Goal: Transaction & Acquisition: Purchase product/service

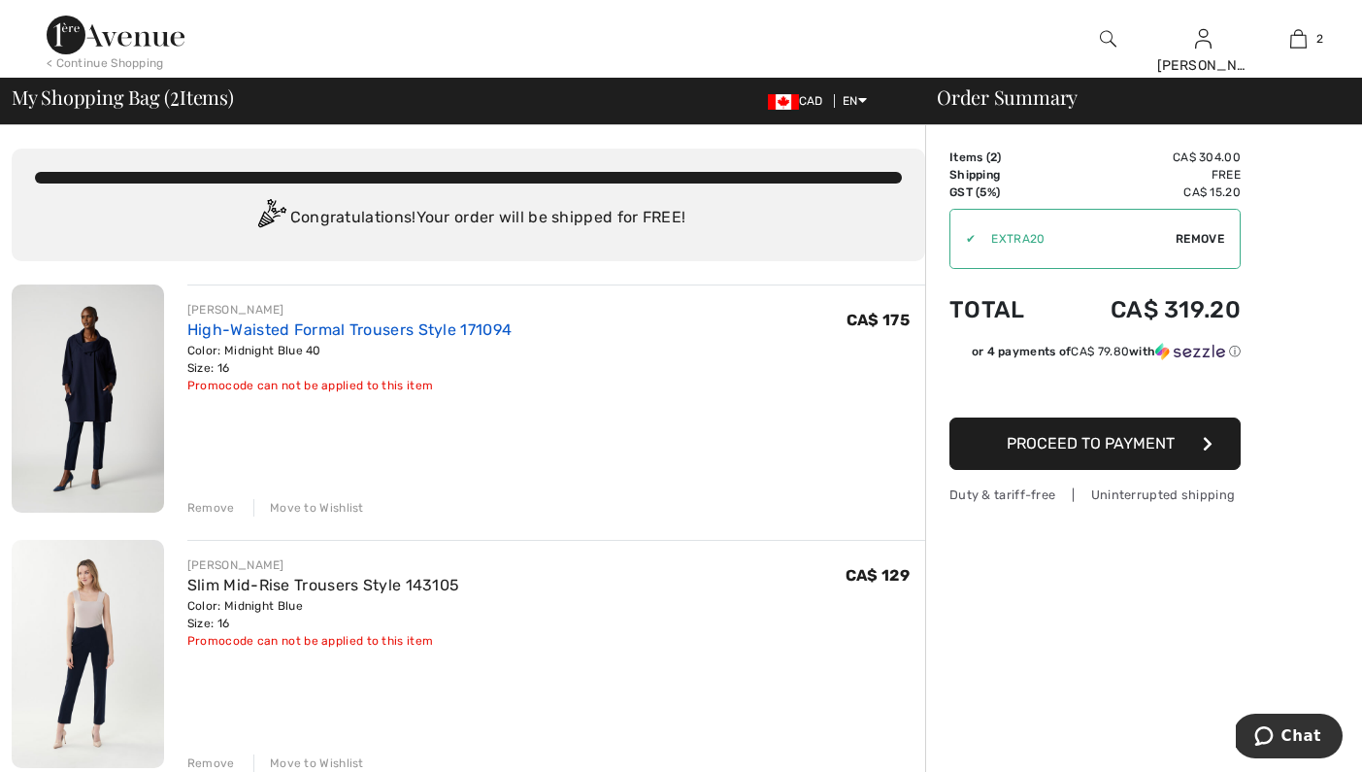
click at [262, 327] on link "High-Waisted Formal Trousers Style 171094" at bounding box center [349, 329] width 324 height 18
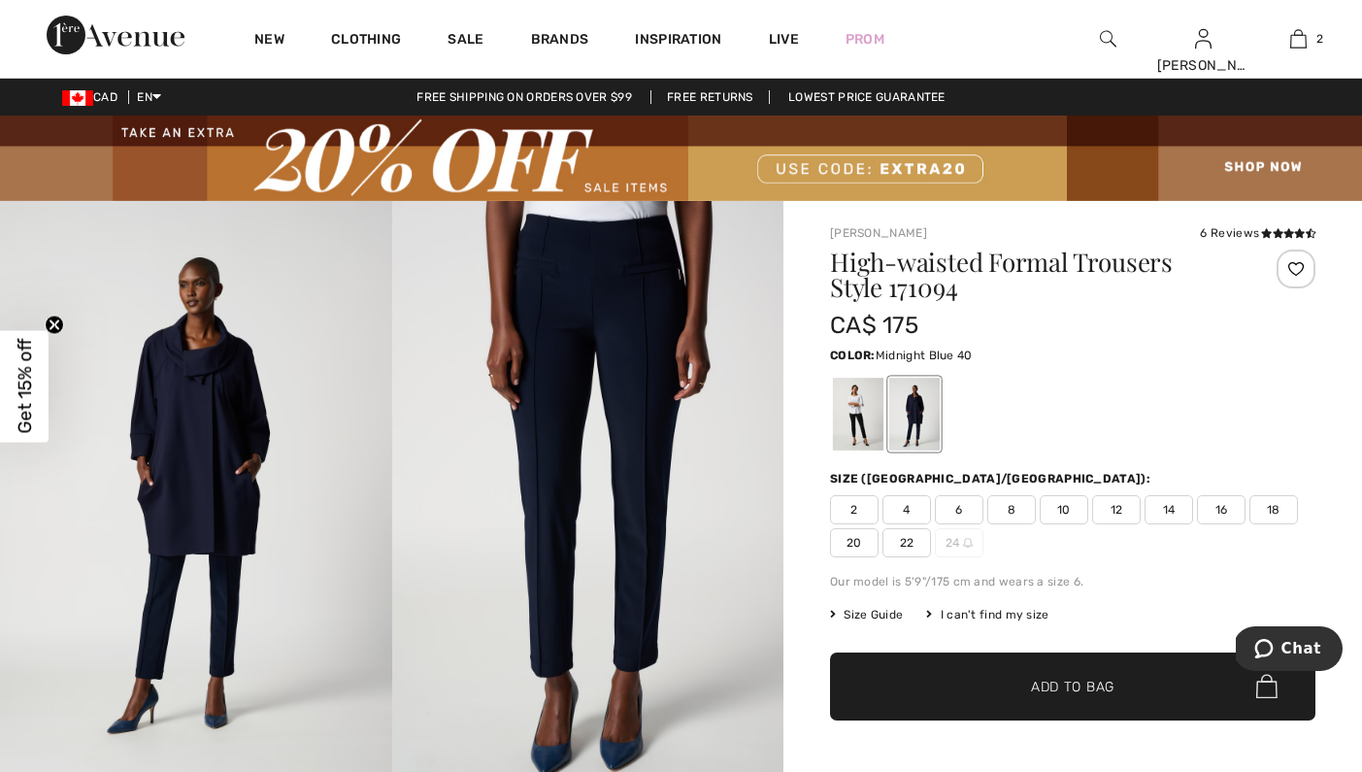
click at [505, 447] on img at bounding box center [588, 494] width 392 height 587
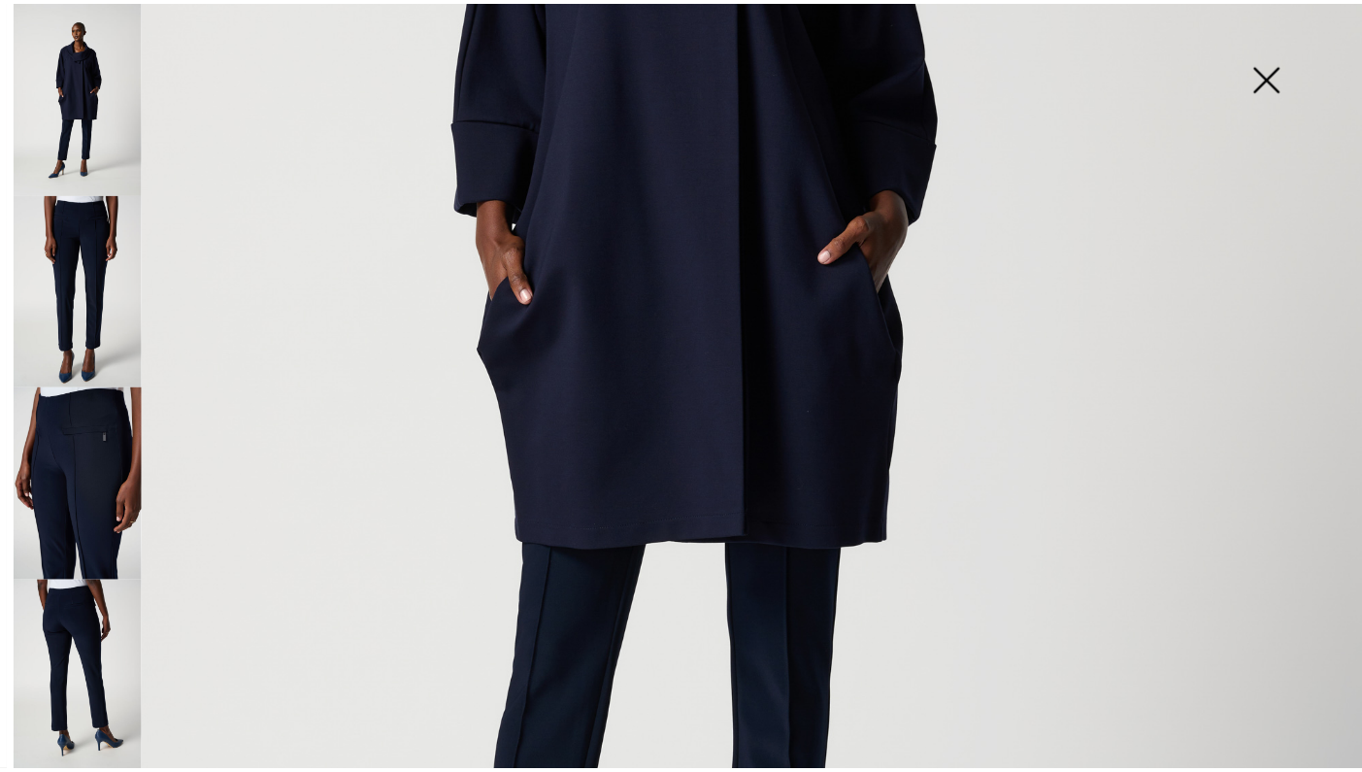
scroll to position [1272, 0]
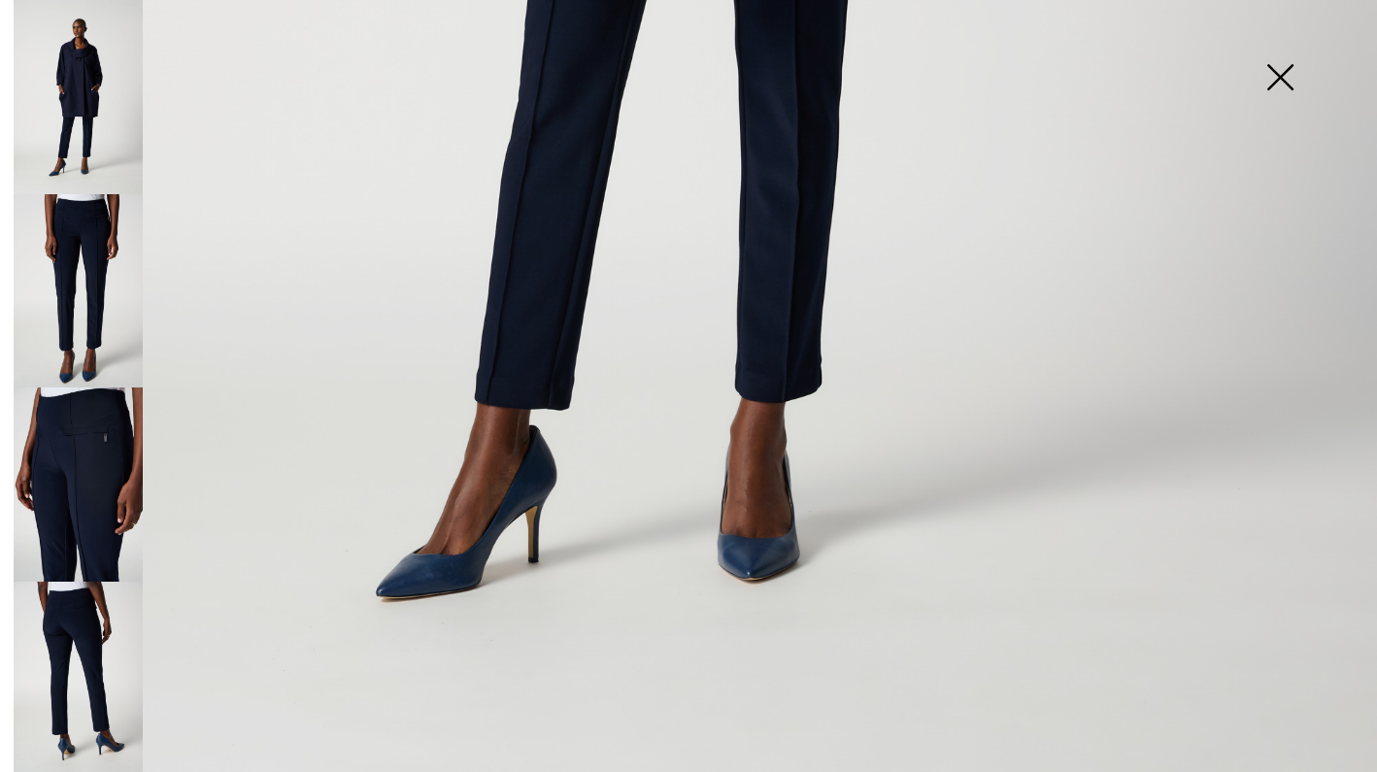
click at [86, 675] on img at bounding box center [78, 679] width 129 height 194
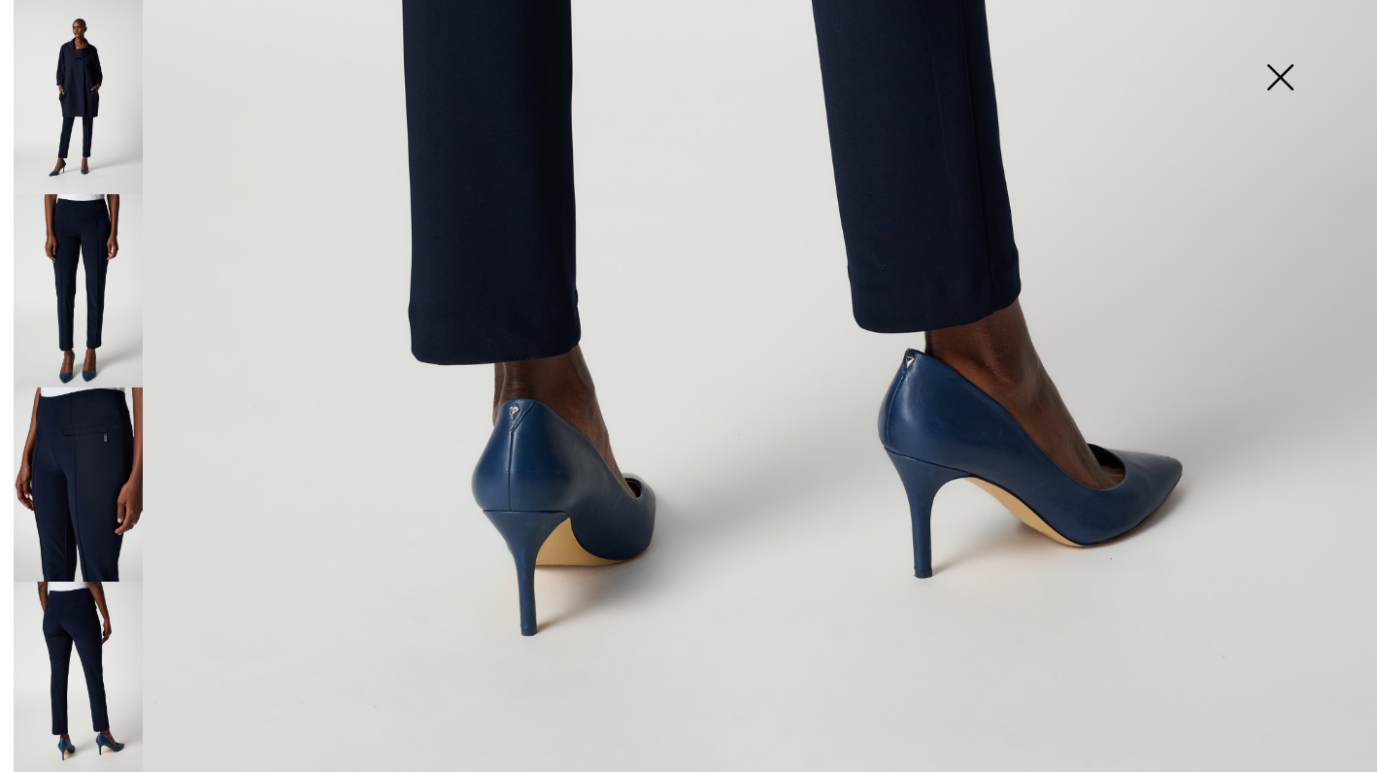
click at [1295, 73] on img at bounding box center [1279, 79] width 97 height 100
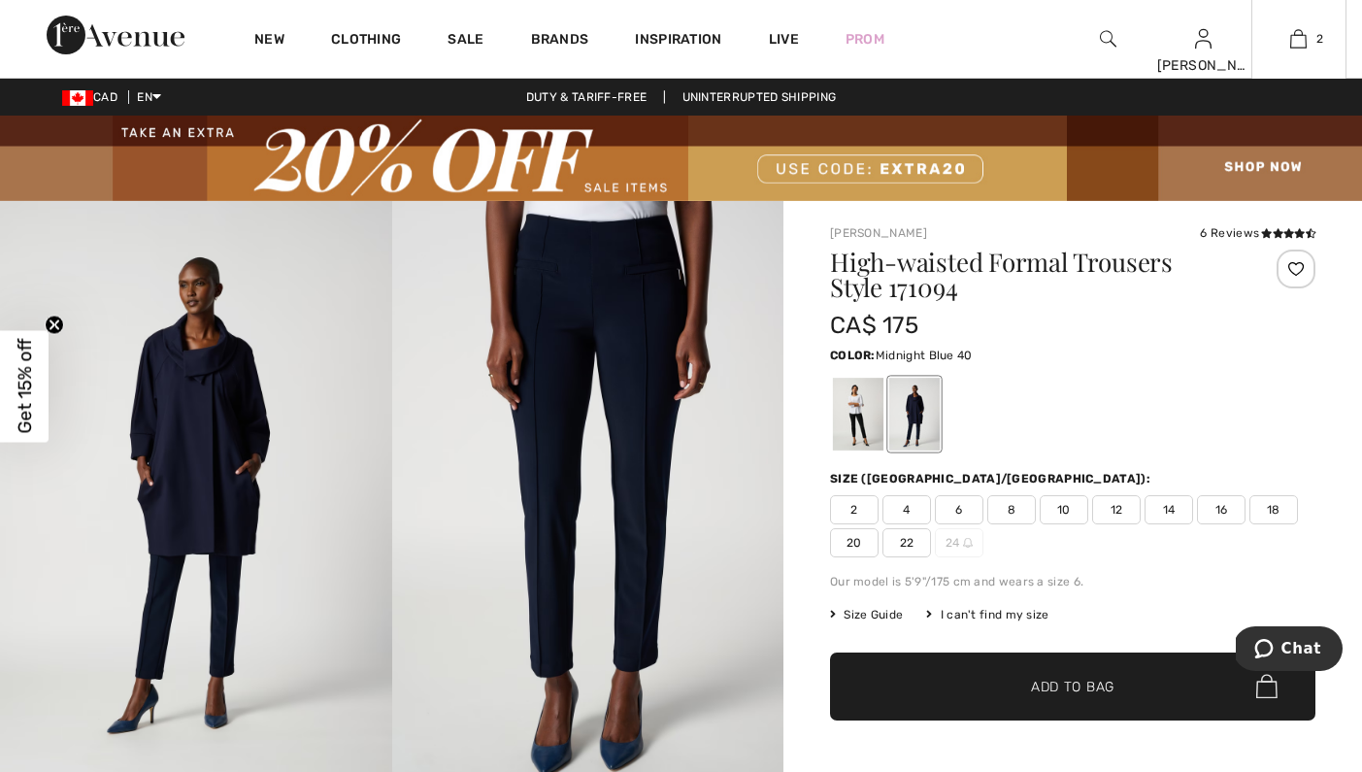
scroll to position [1250, 0]
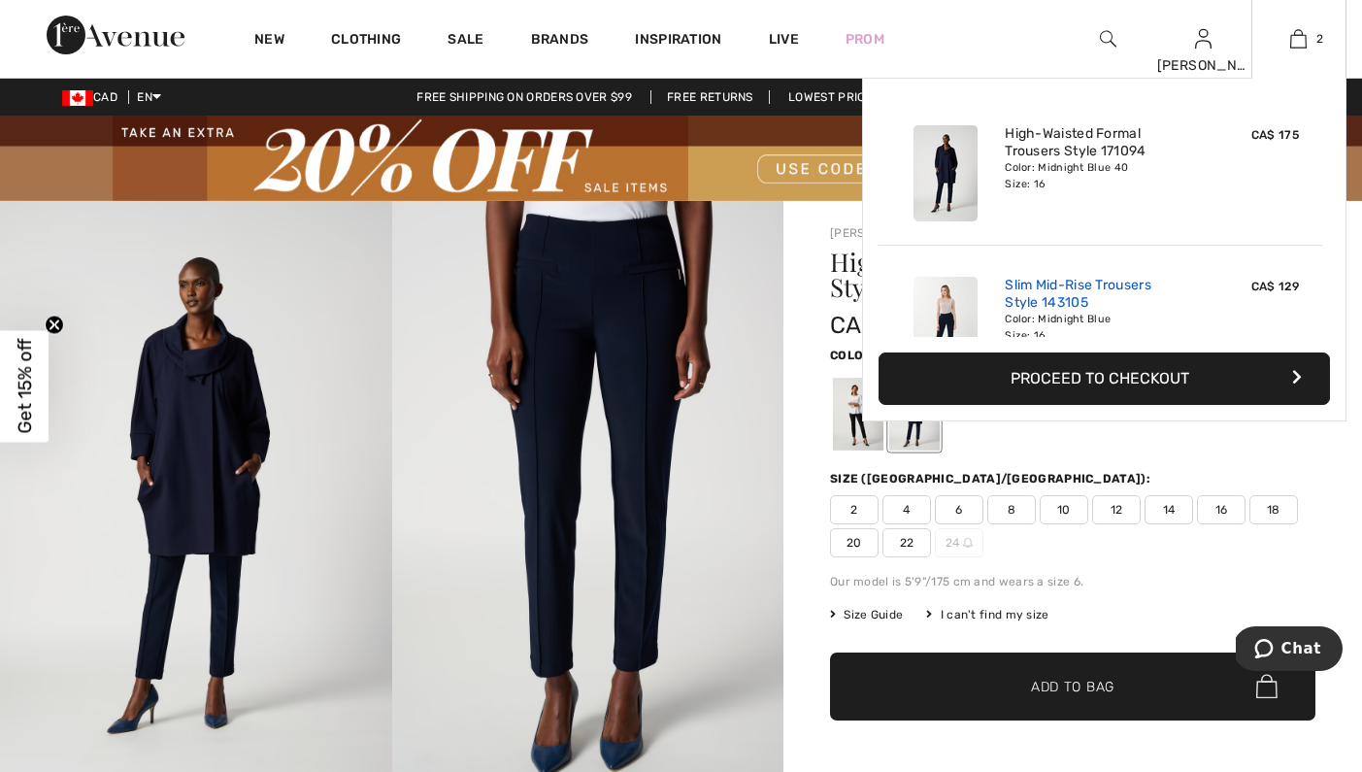
click at [1071, 308] on link "Slim Mid-Rise Trousers Style 143105" at bounding box center [1100, 294] width 191 height 35
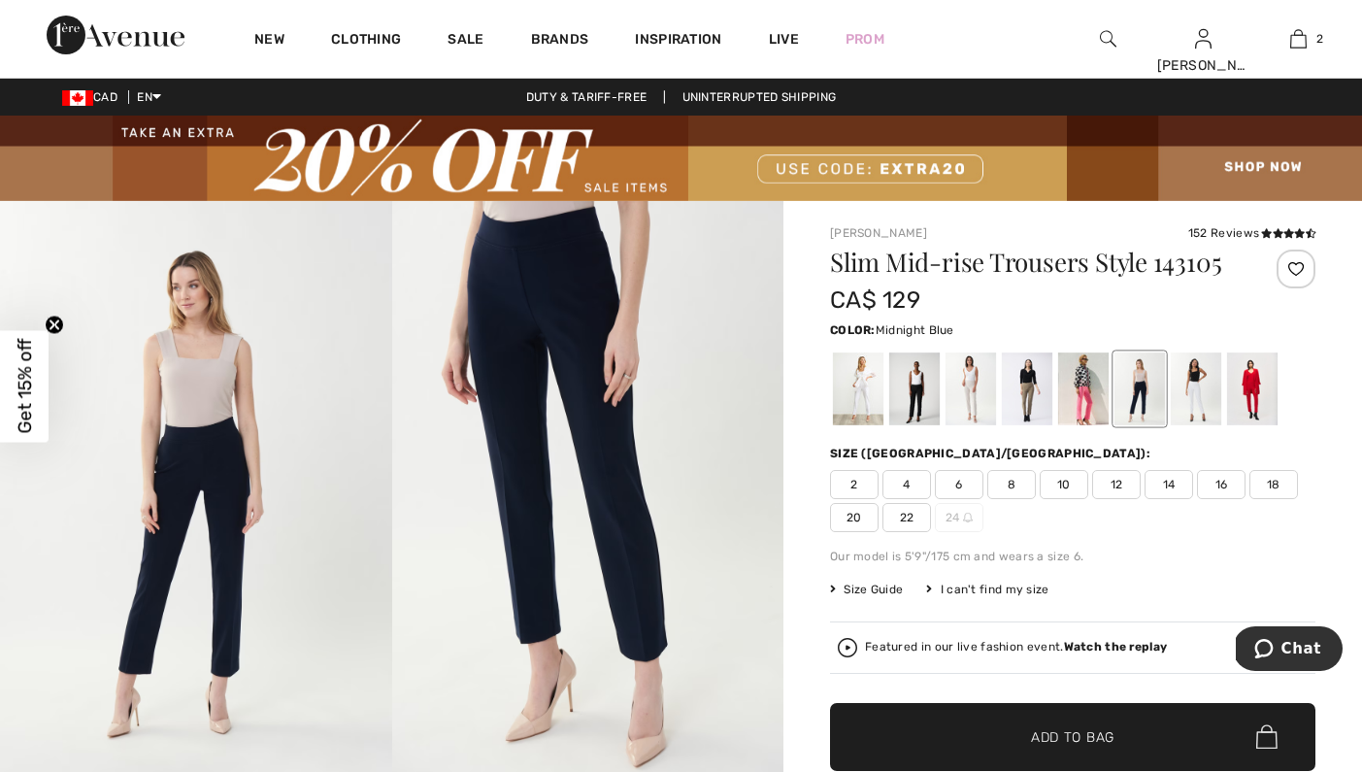
click at [1223, 484] on span "16" at bounding box center [1221, 484] width 49 height 29
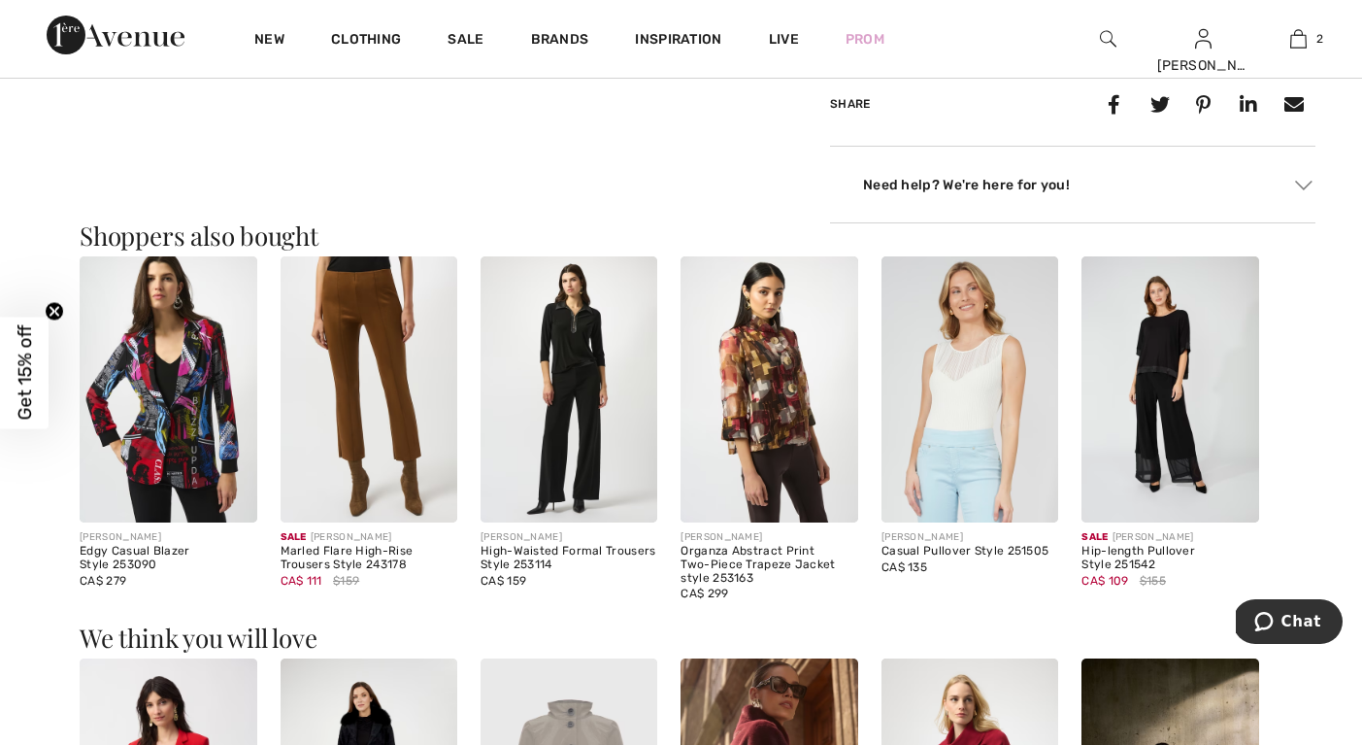
scroll to position [1453, 0]
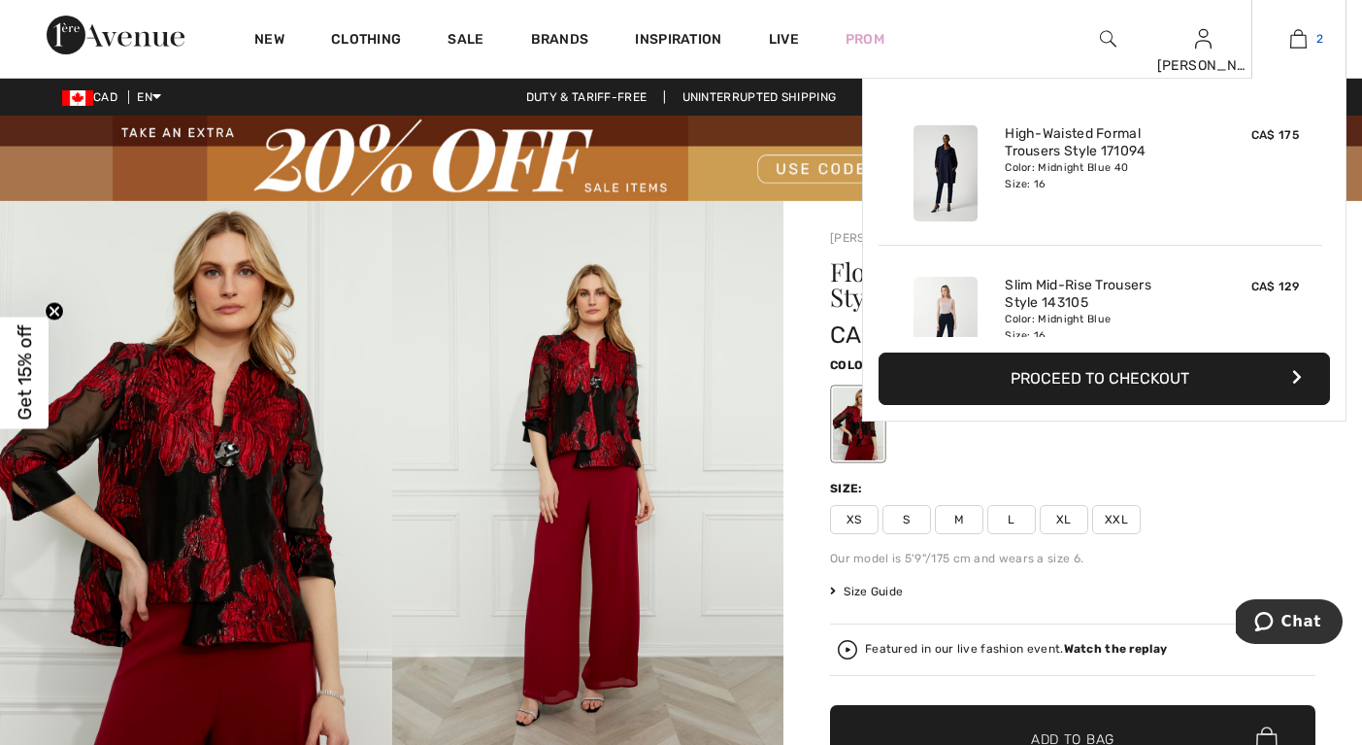
click at [1299, 36] on img at bounding box center [1298, 38] width 17 height 23
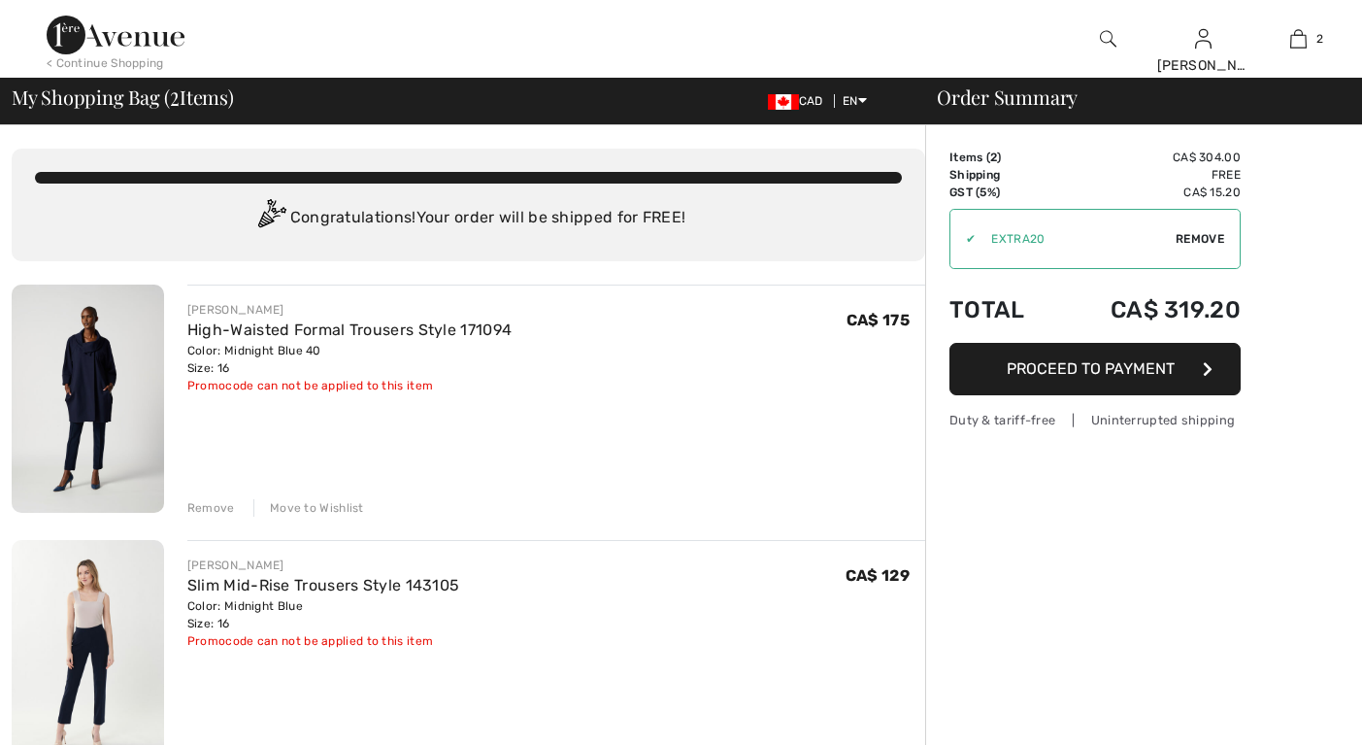
checkbox input "true"
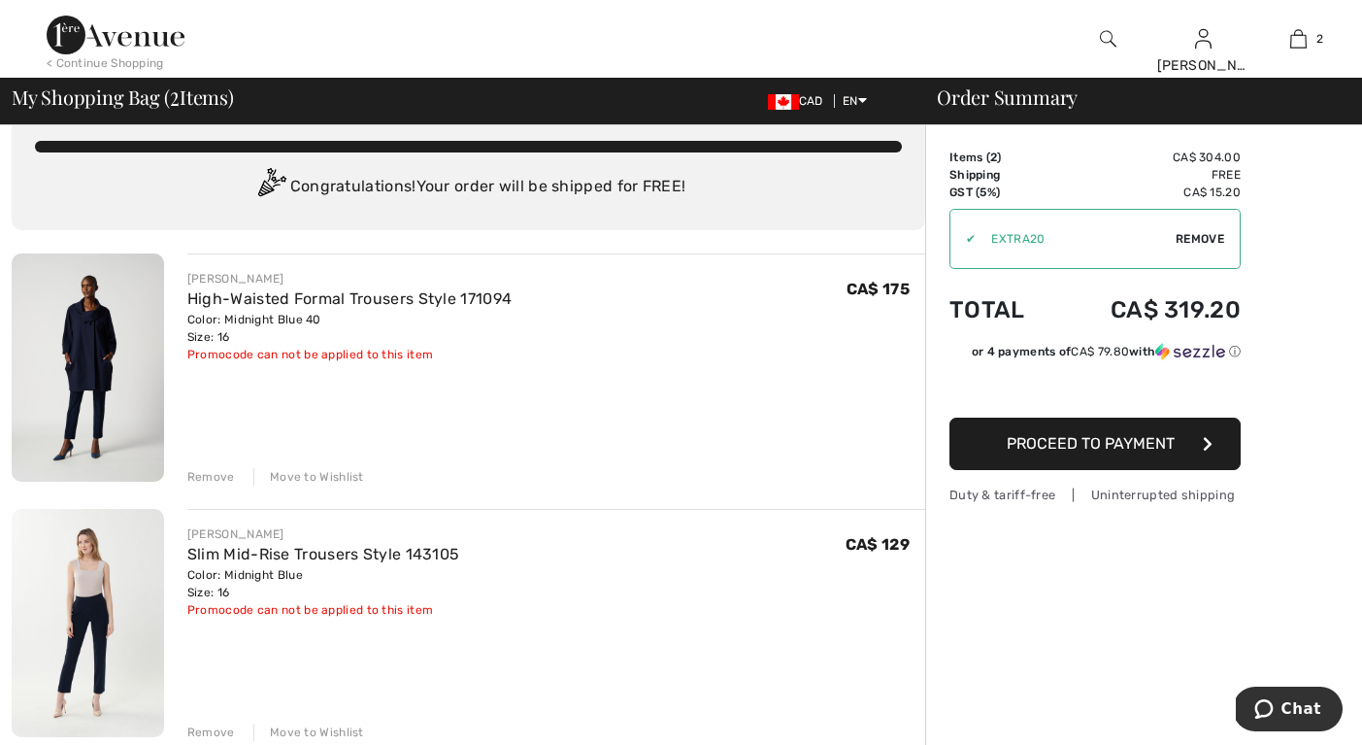
scroll to position [127, 0]
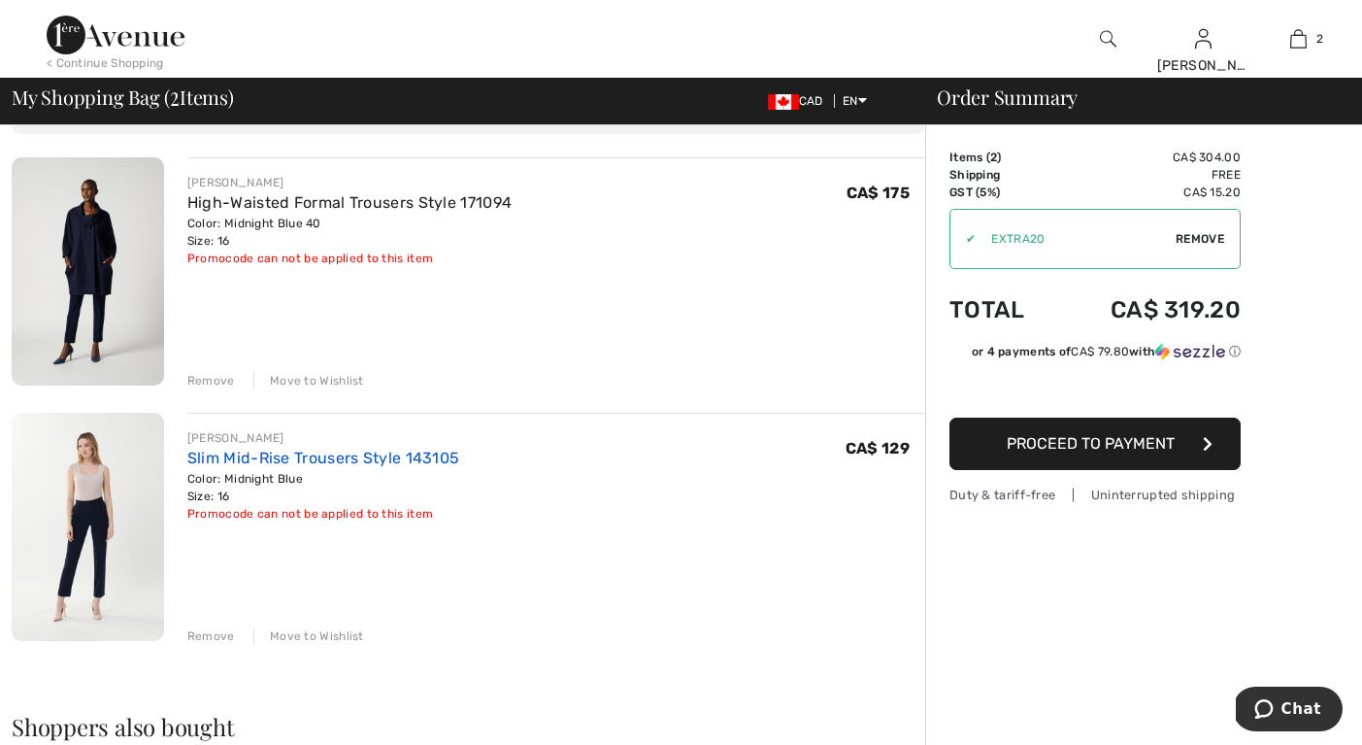
click at [304, 456] on link "Slim Mid-Rise Trousers Style 143105" at bounding box center [323, 458] width 273 height 18
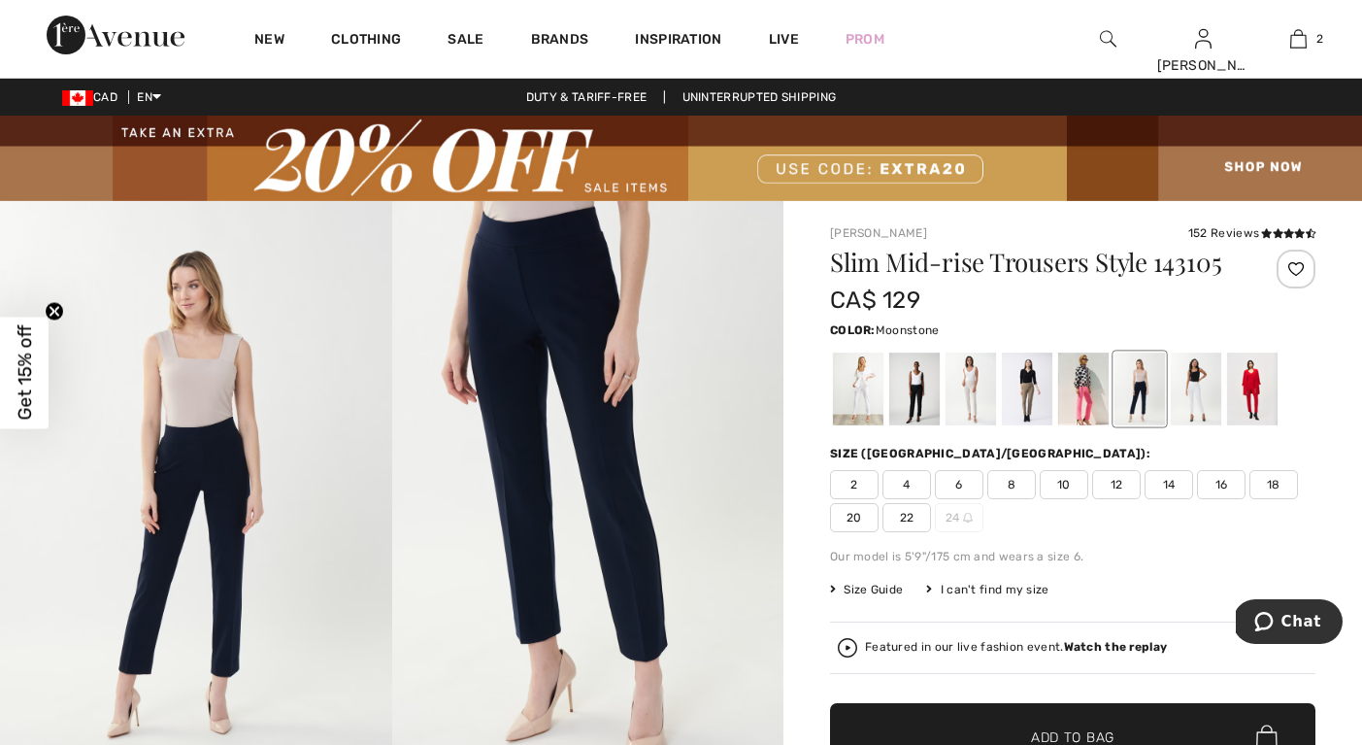
click at [977, 414] on div at bounding box center [971, 388] width 50 height 73
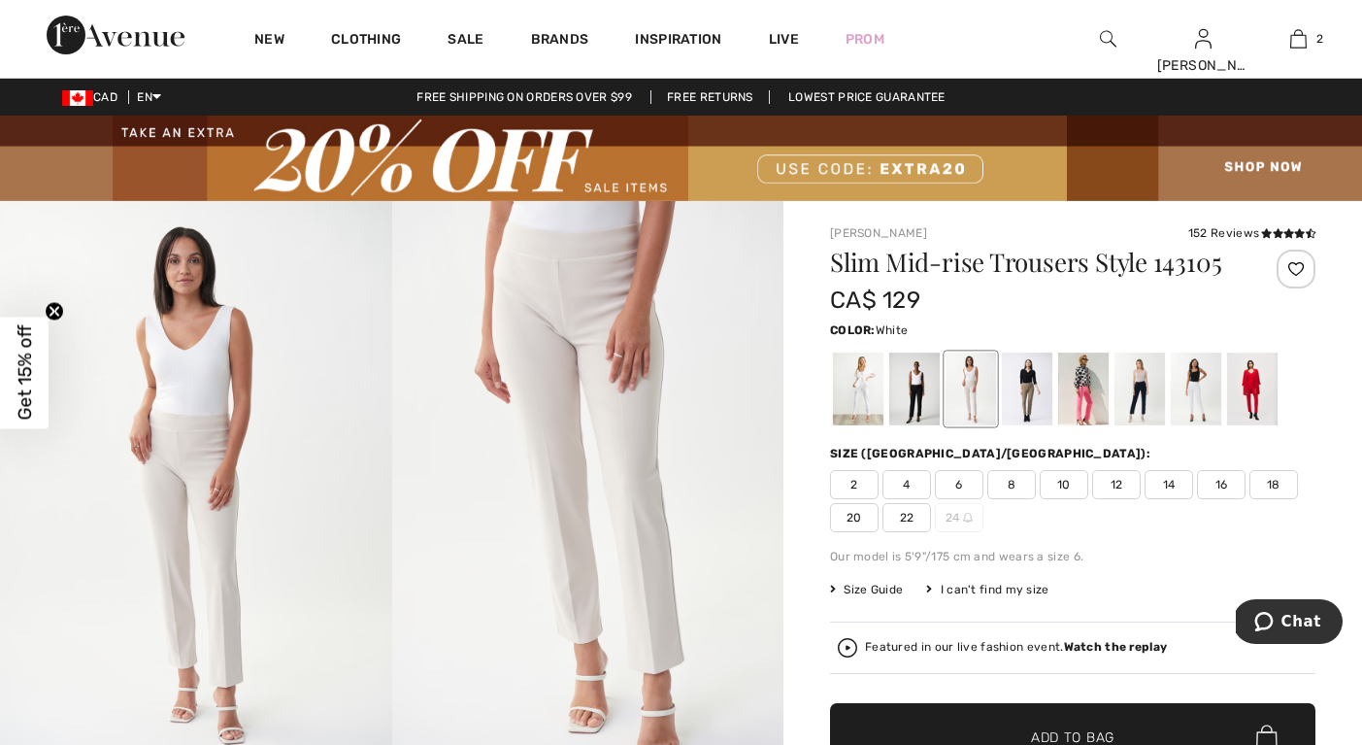
click at [871, 384] on div at bounding box center [858, 388] width 50 height 73
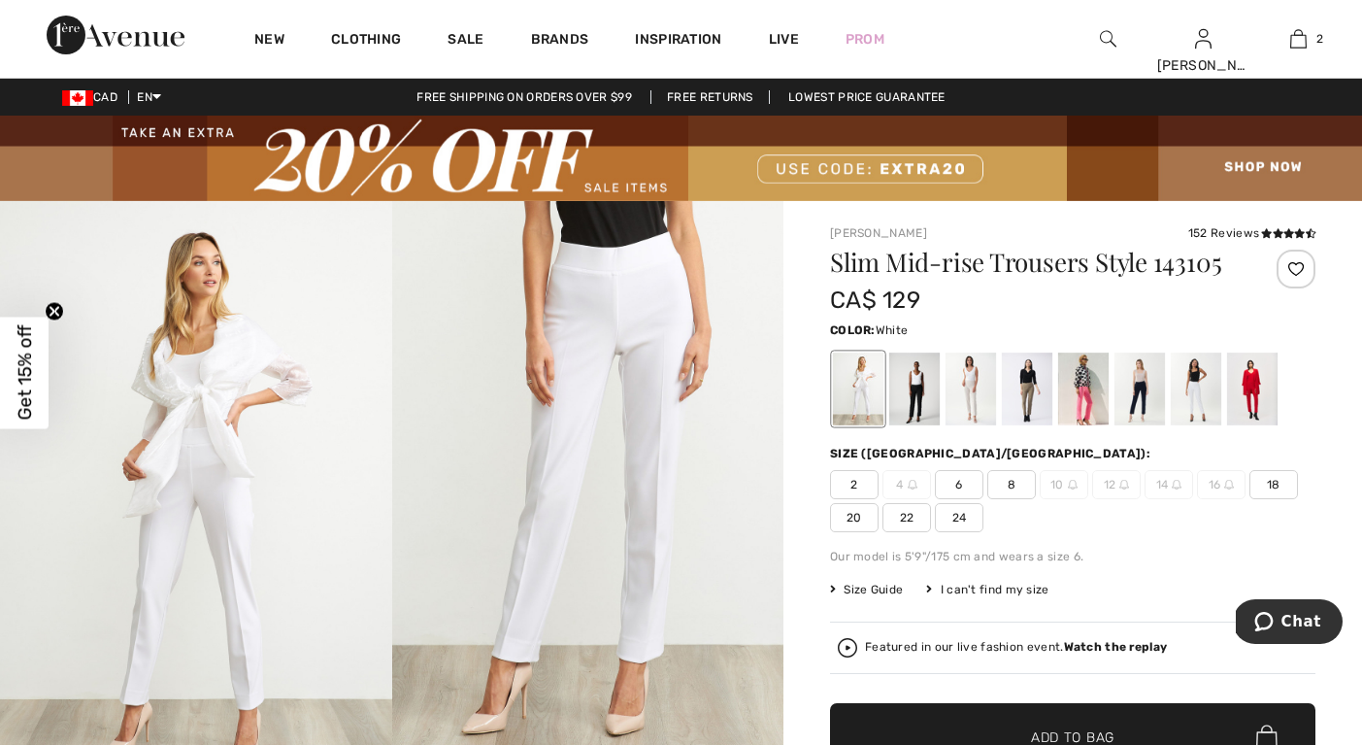
click at [859, 385] on div at bounding box center [858, 388] width 50 height 73
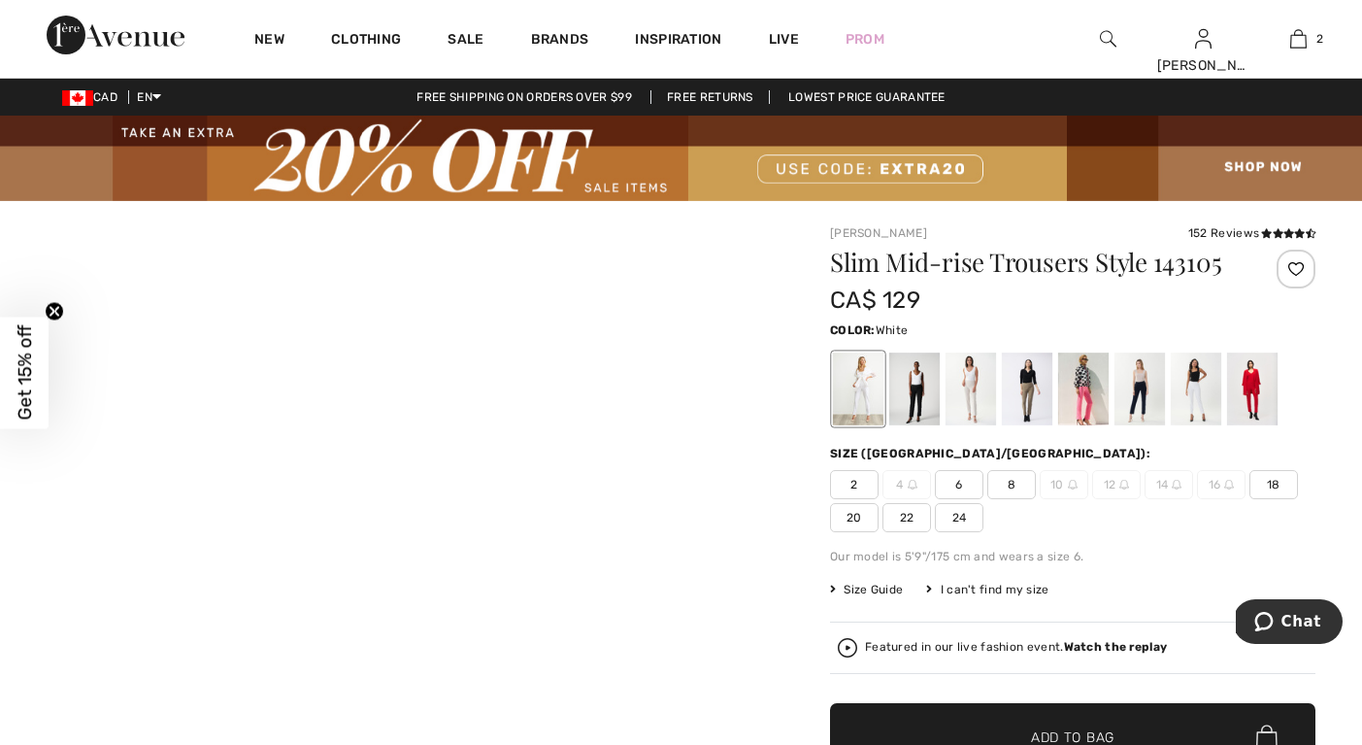
click at [859, 385] on div at bounding box center [858, 388] width 50 height 73
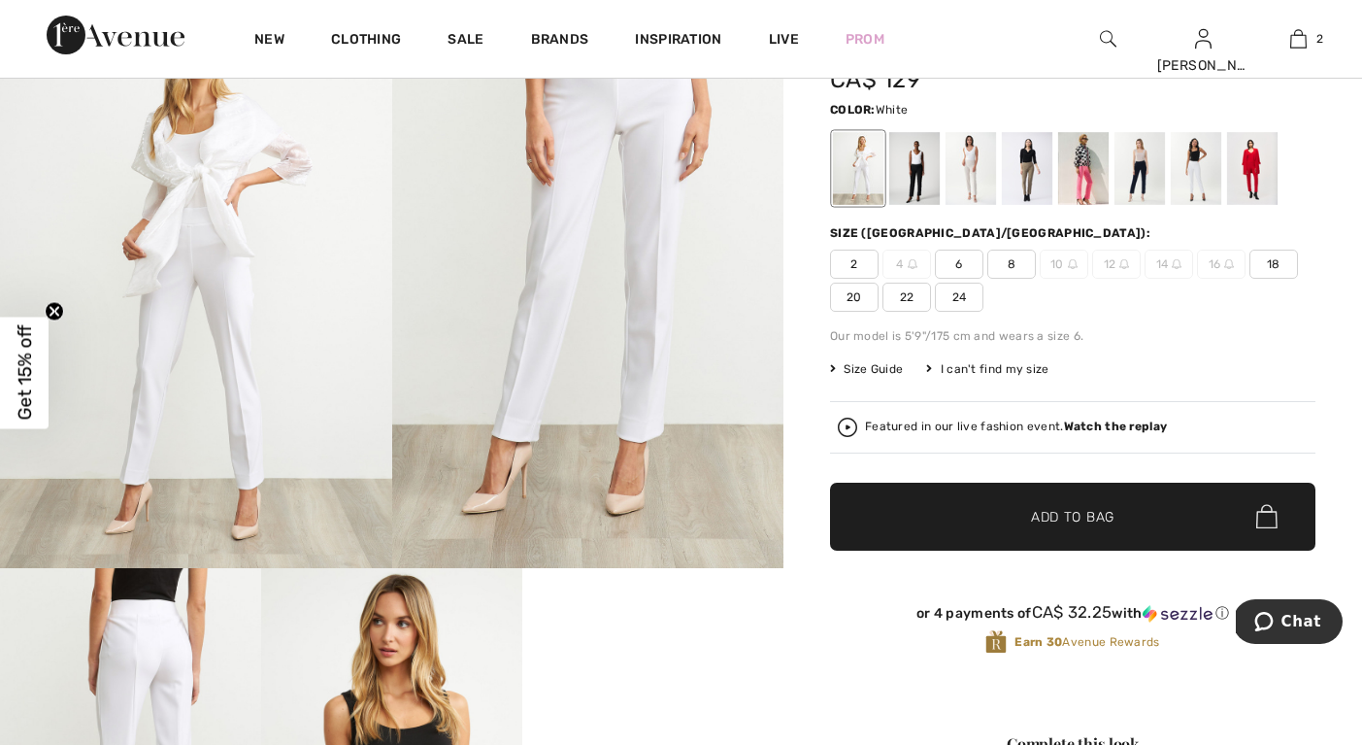
scroll to position [50, 0]
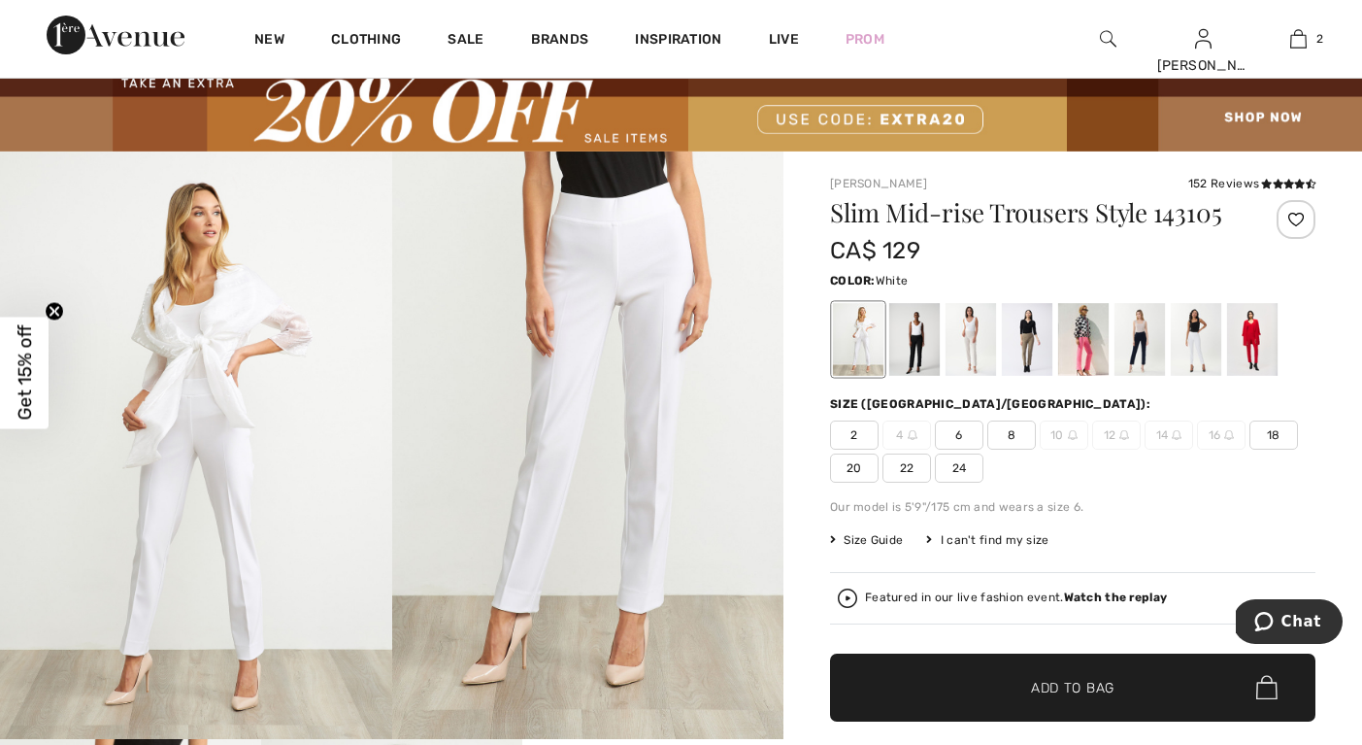
click at [1271, 433] on span "18" at bounding box center [1274, 434] width 49 height 29
click at [1190, 348] on div at bounding box center [1196, 339] width 50 height 73
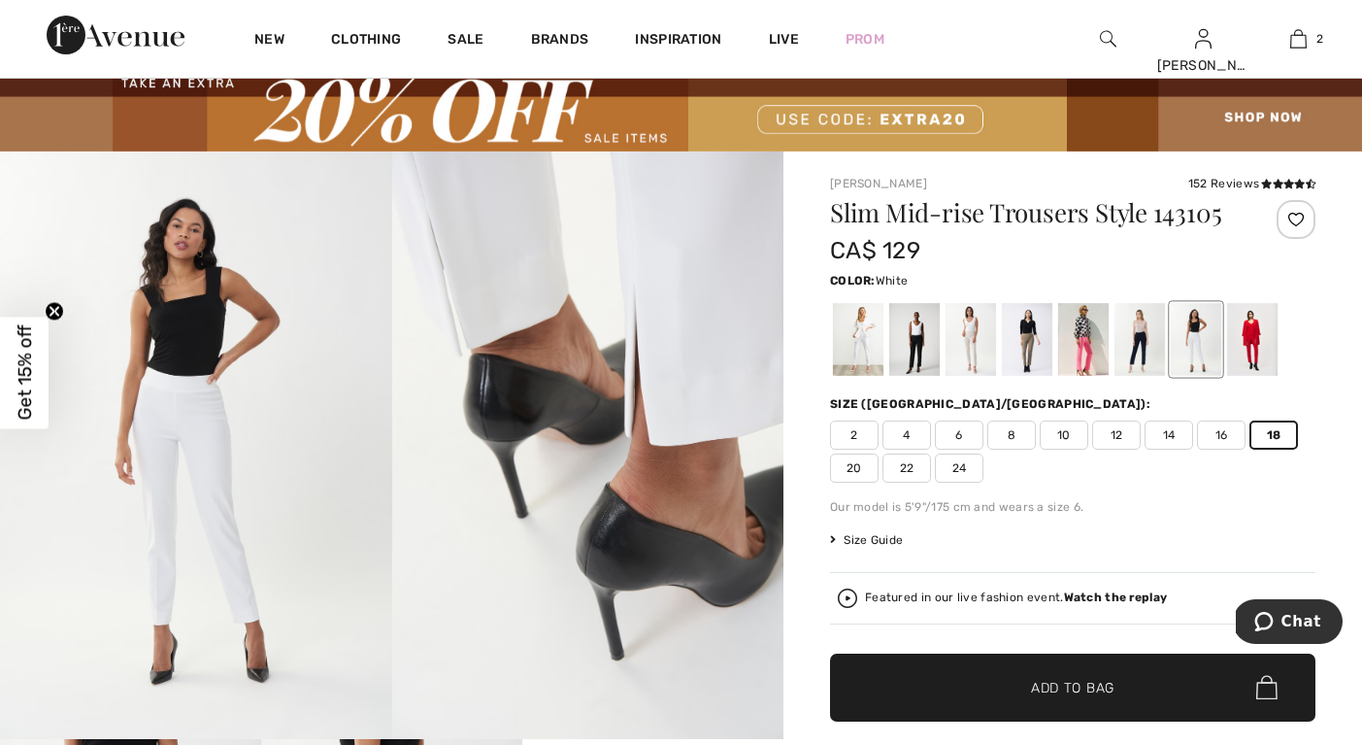
click at [873, 348] on div at bounding box center [858, 339] width 50 height 73
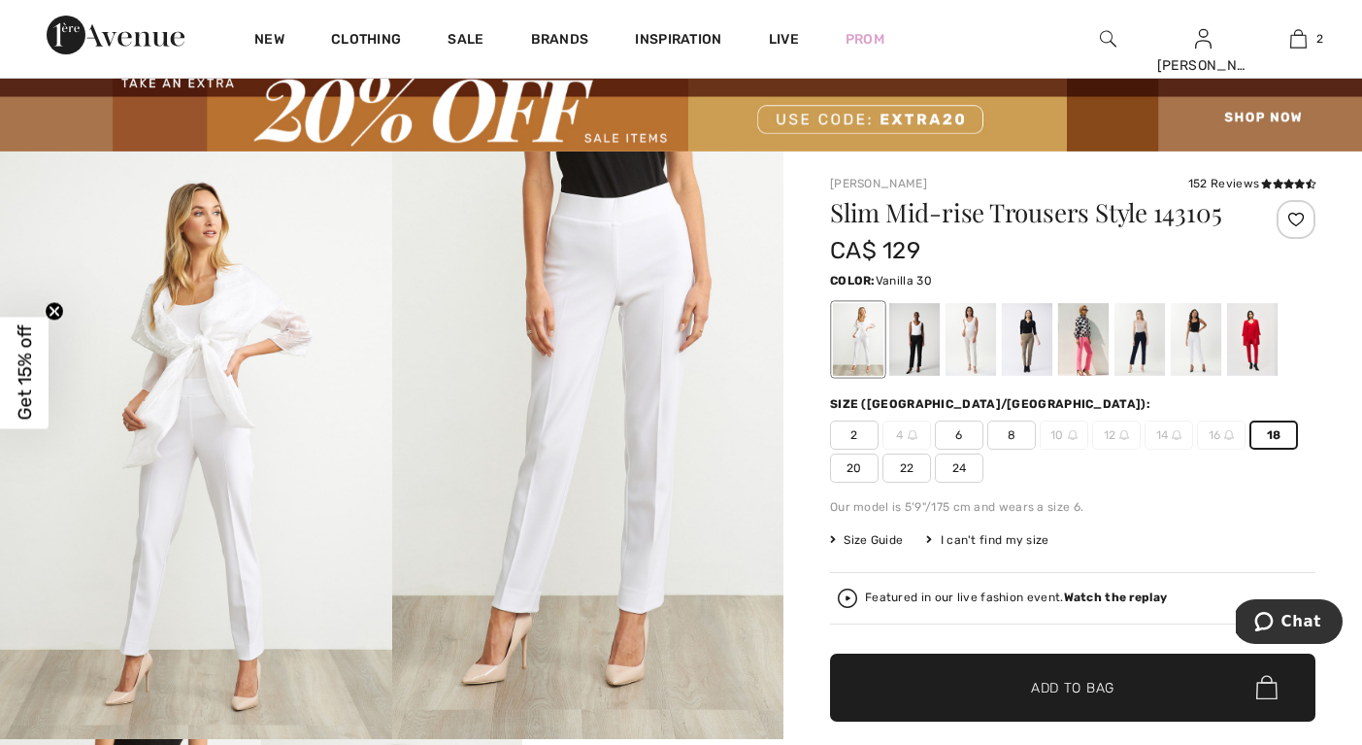
click at [1189, 359] on div at bounding box center [1196, 339] width 50 height 73
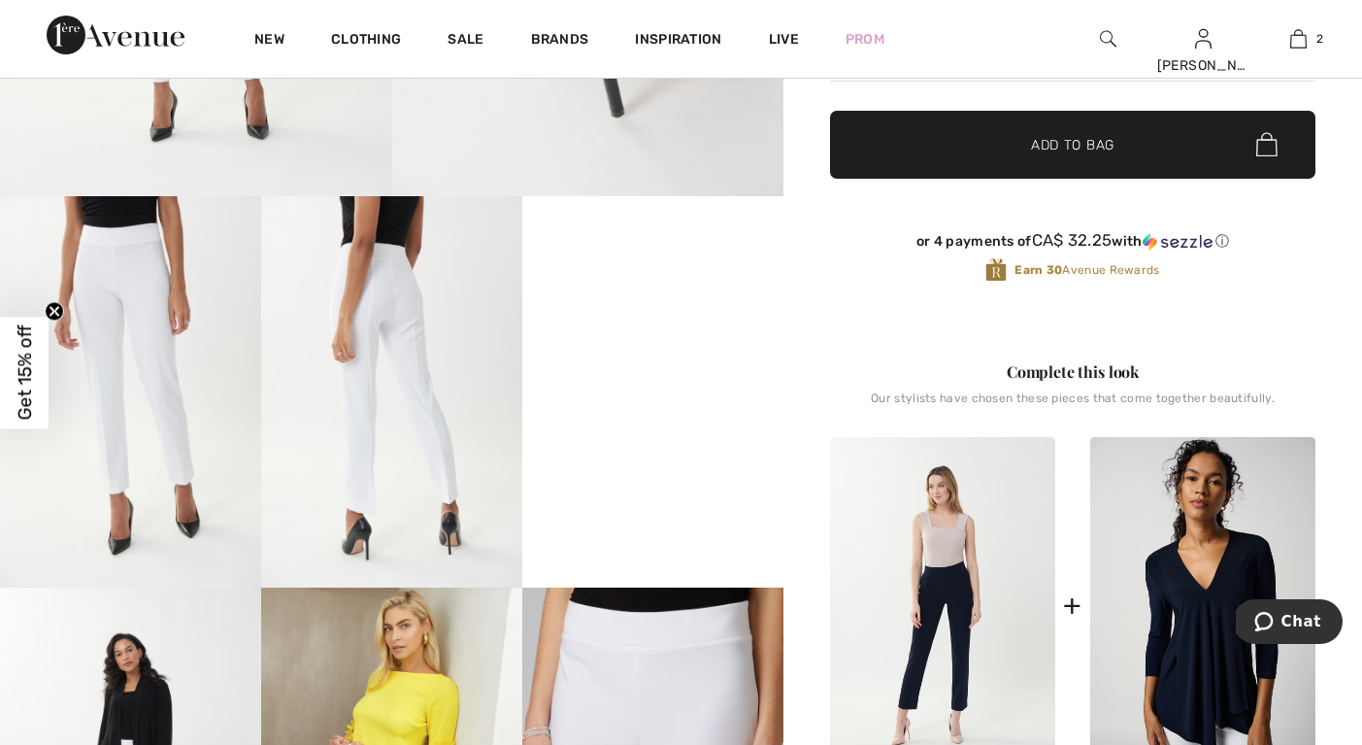
scroll to position [0, 0]
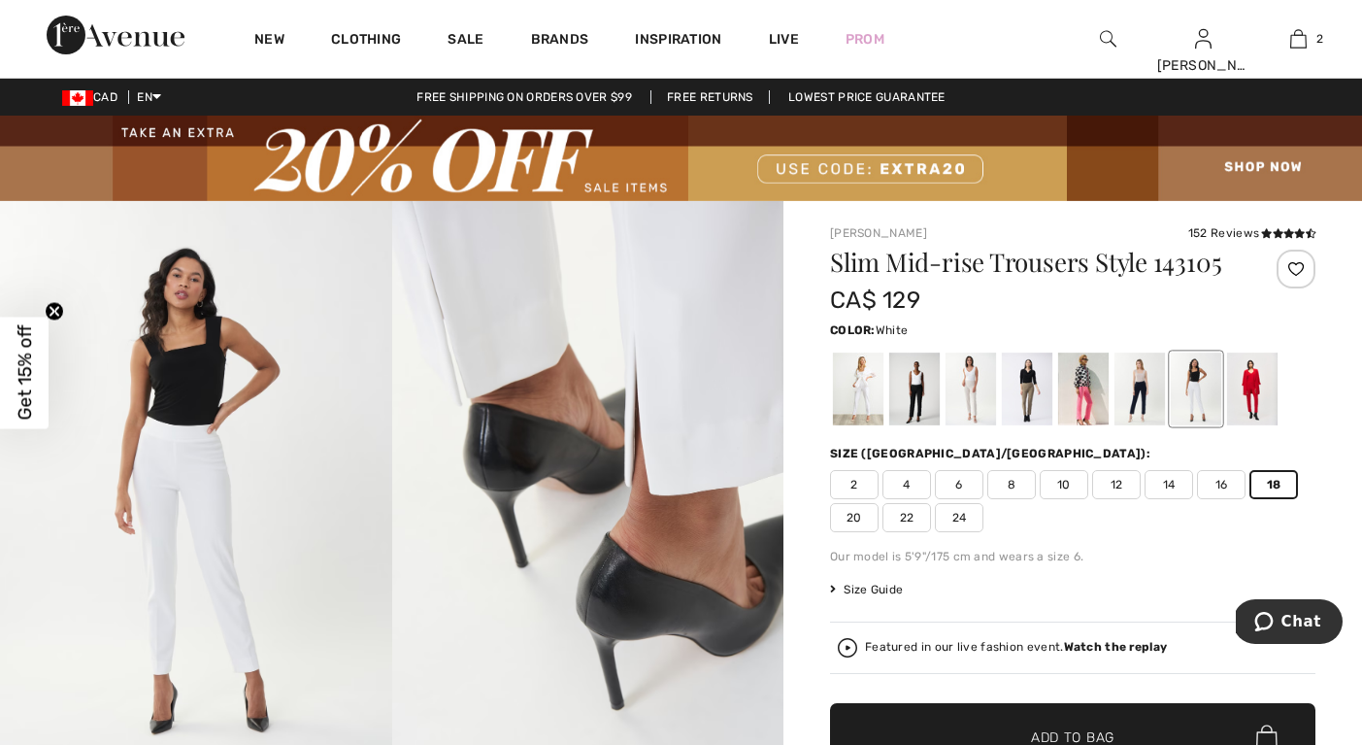
click at [857, 391] on div at bounding box center [858, 388] width 50 height 73
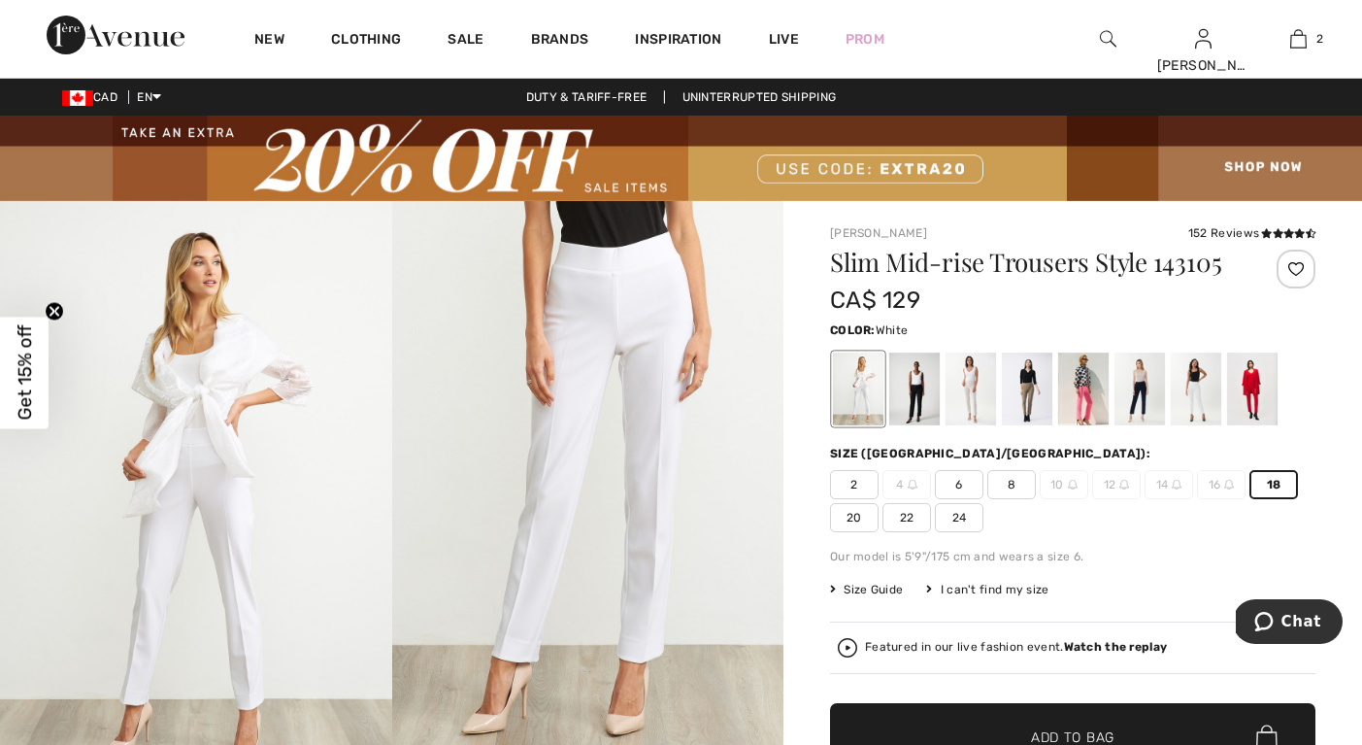
scroll to position [163, 0]
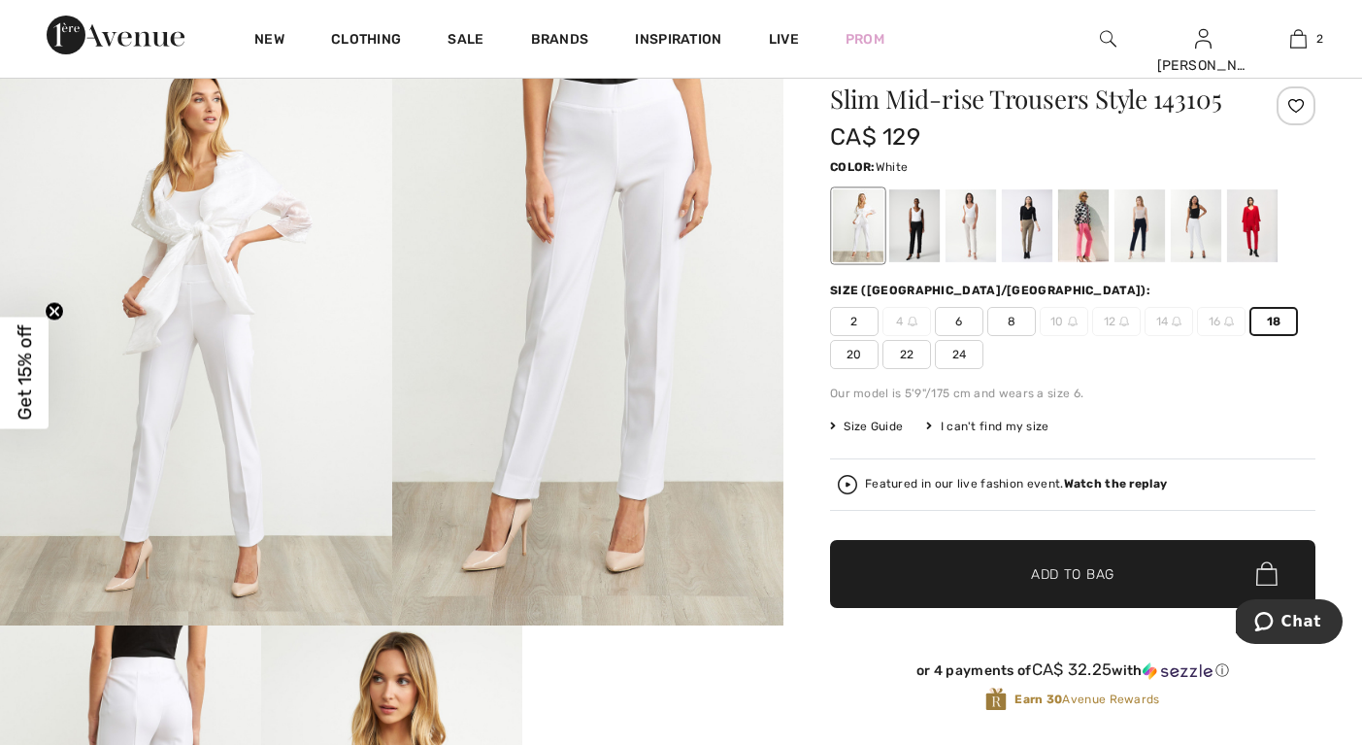
click at [1089, 569] on span "Add to Bag" at bounding box center [1073, 573] width 84 height 20
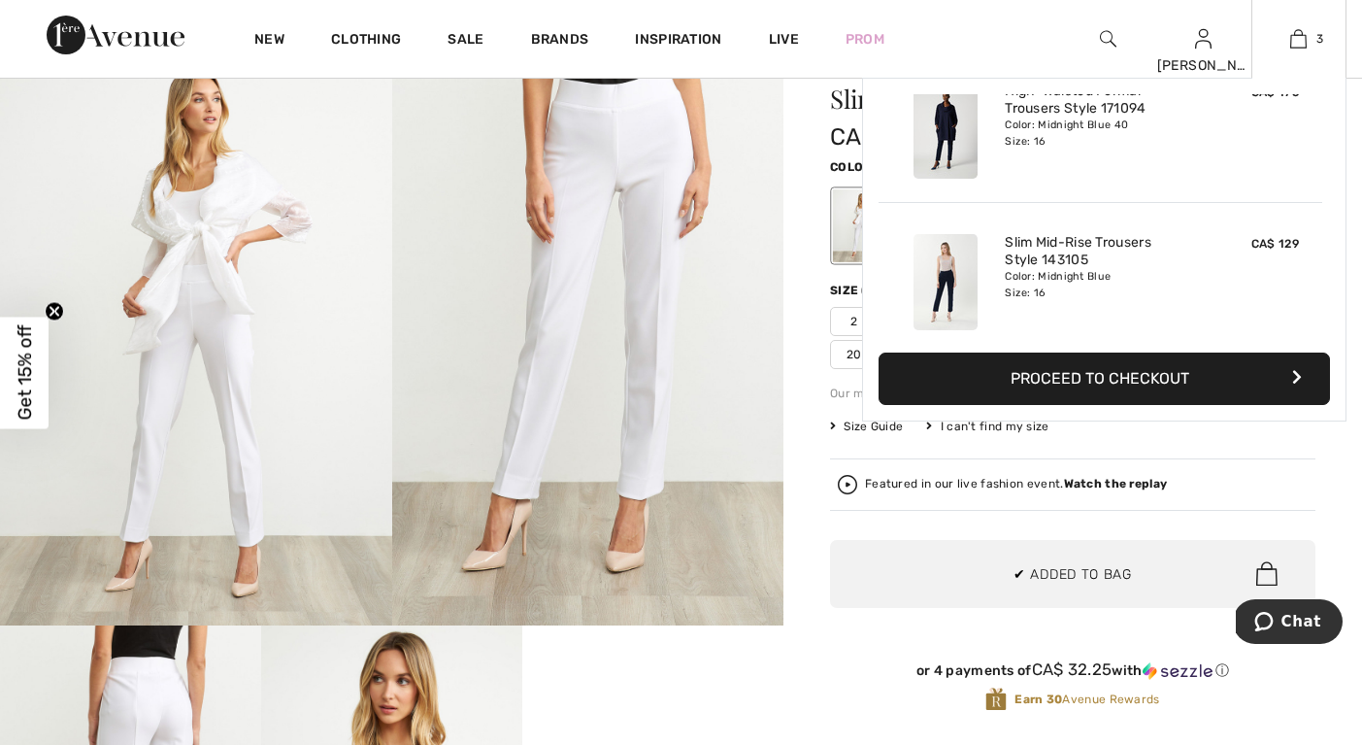
scroll to position [0, 0]
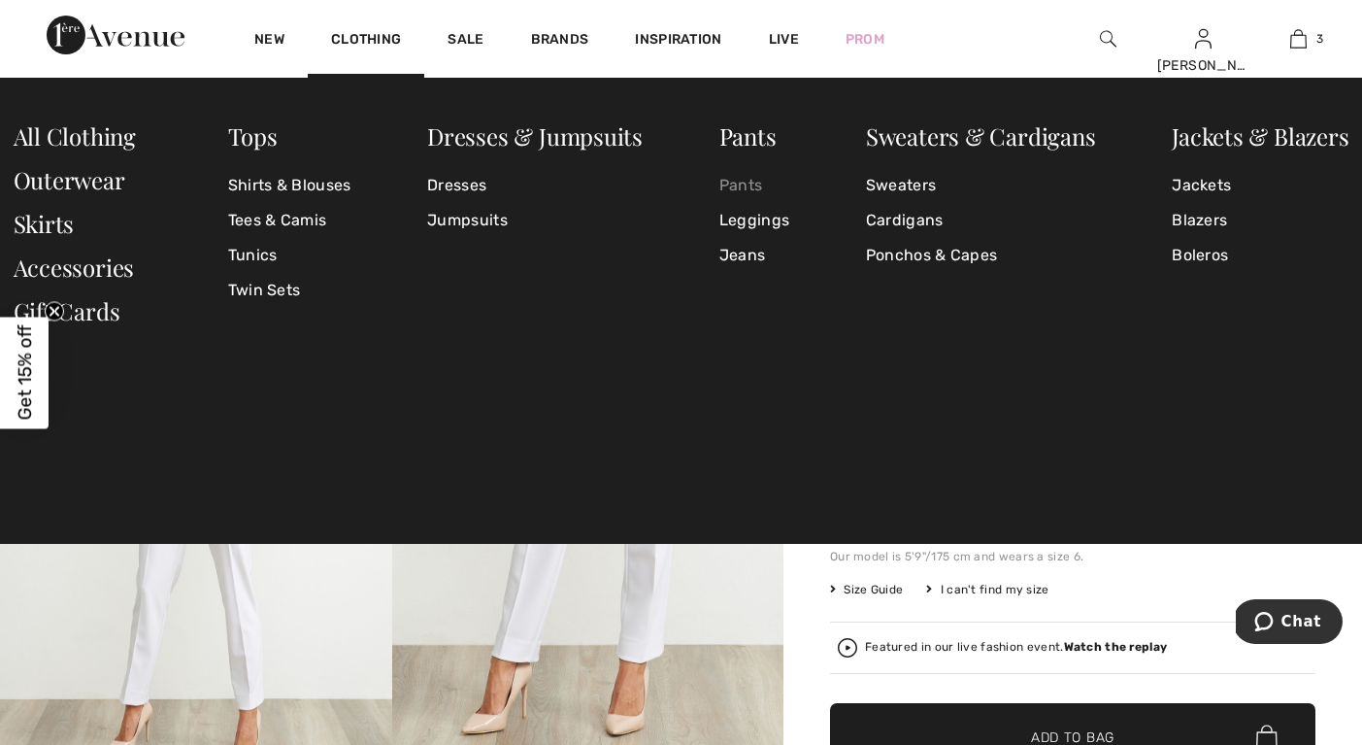
click at [747, 181] on link "Pants" at bounding box center [755, 185] width 70 height 35
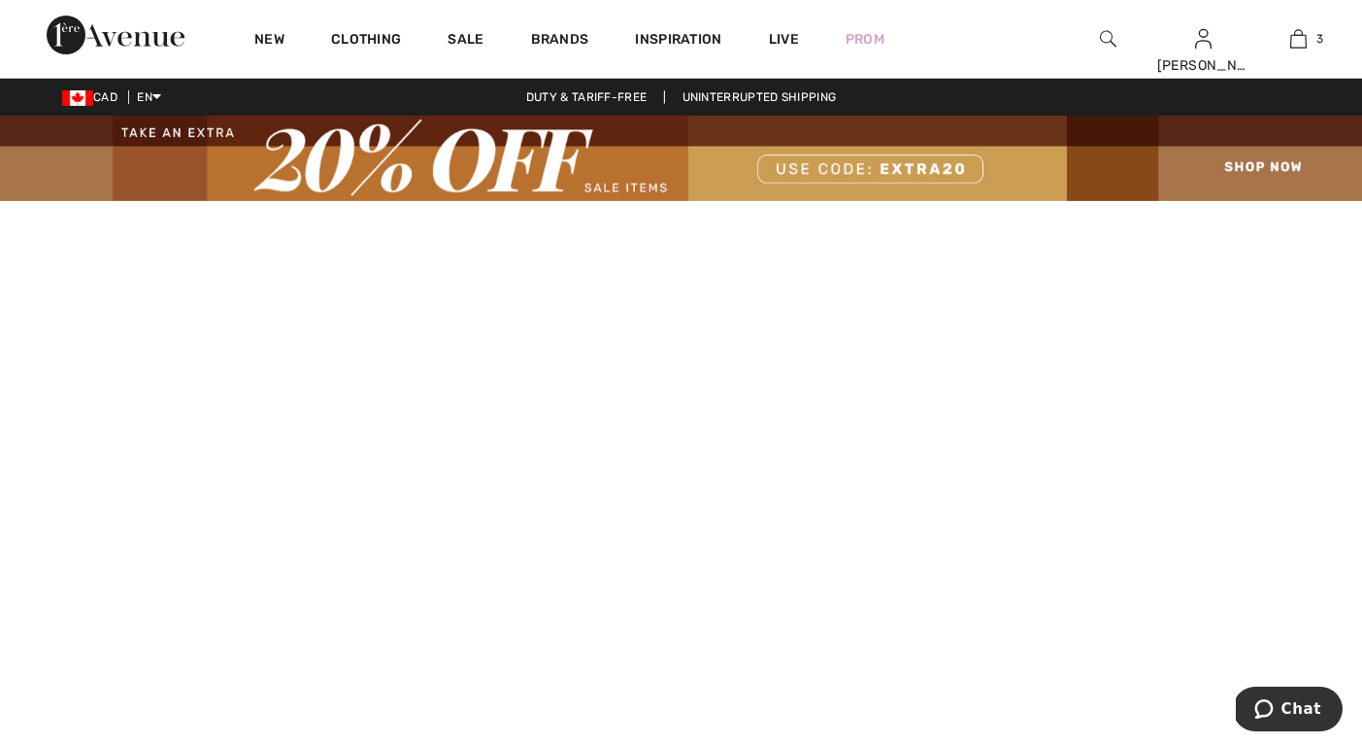
click at [1112, 35] on img at bounding box center [1108, 38] width 17 height 23
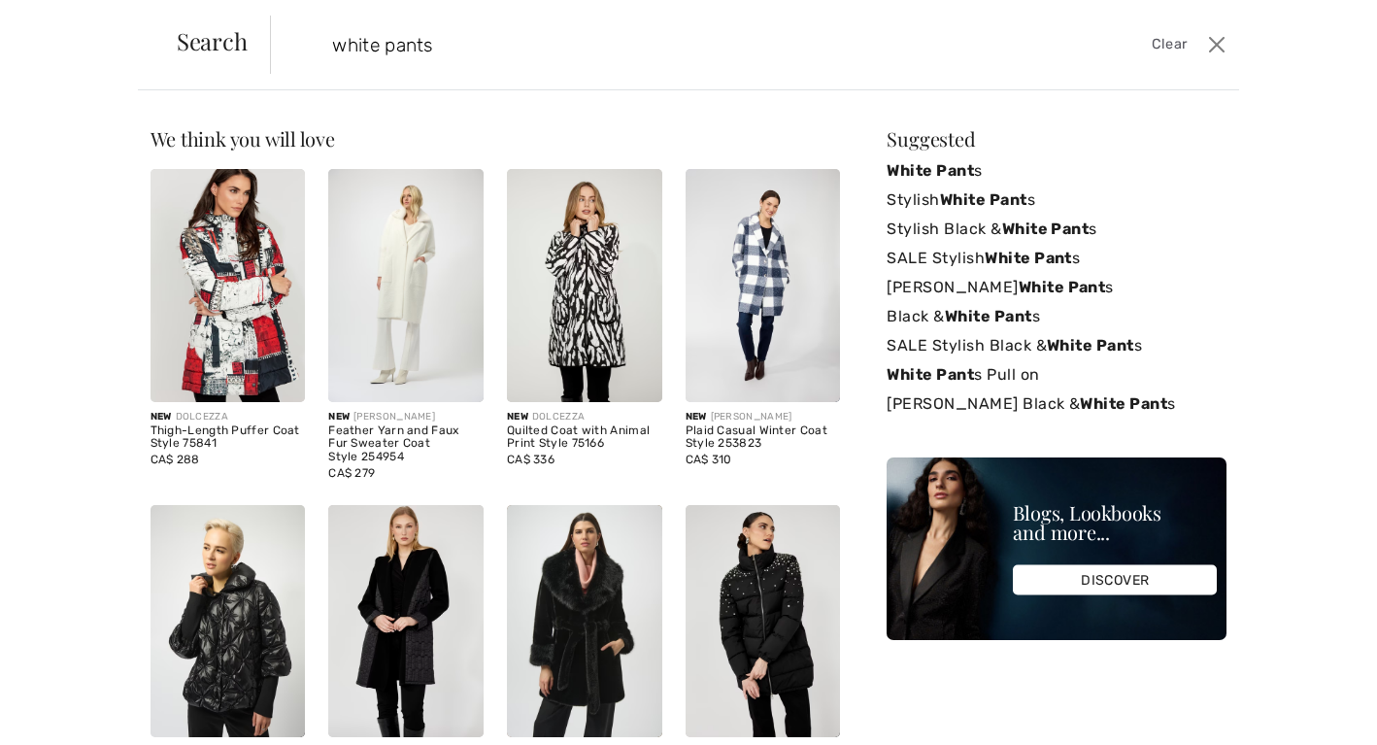
type input "white pants"
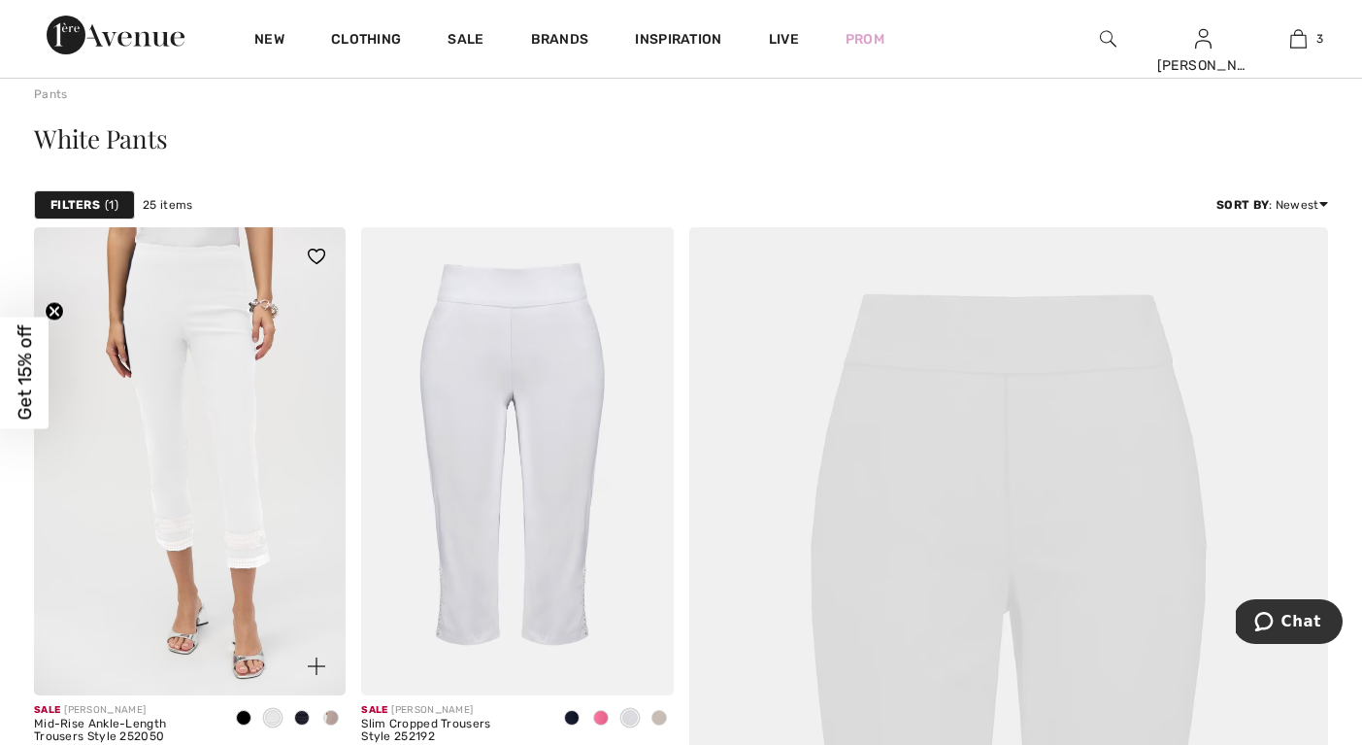
scroll to position [171, 0]
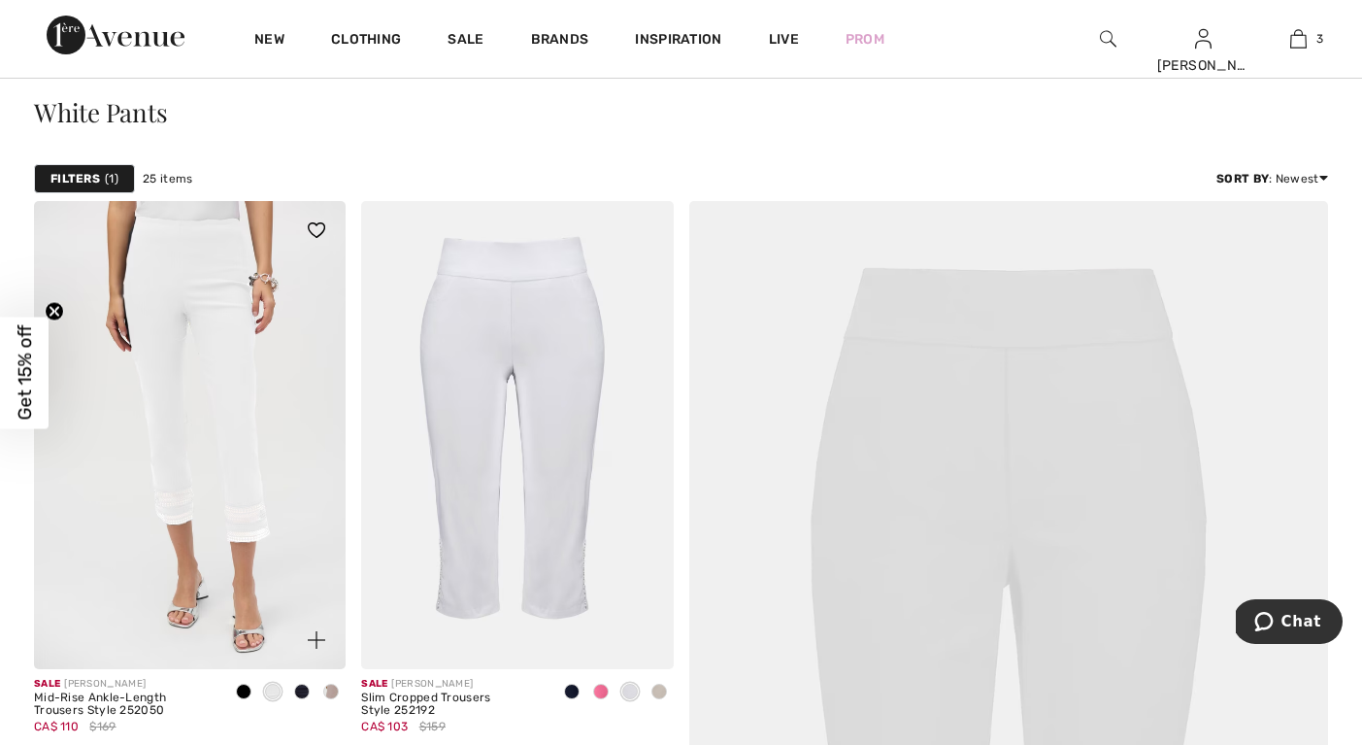
click at [236, 440] on img at bounding box center [190, 435] width 312 height 468
click at [236, 441] on img at bounding box center [190, 435] width 312 height 468
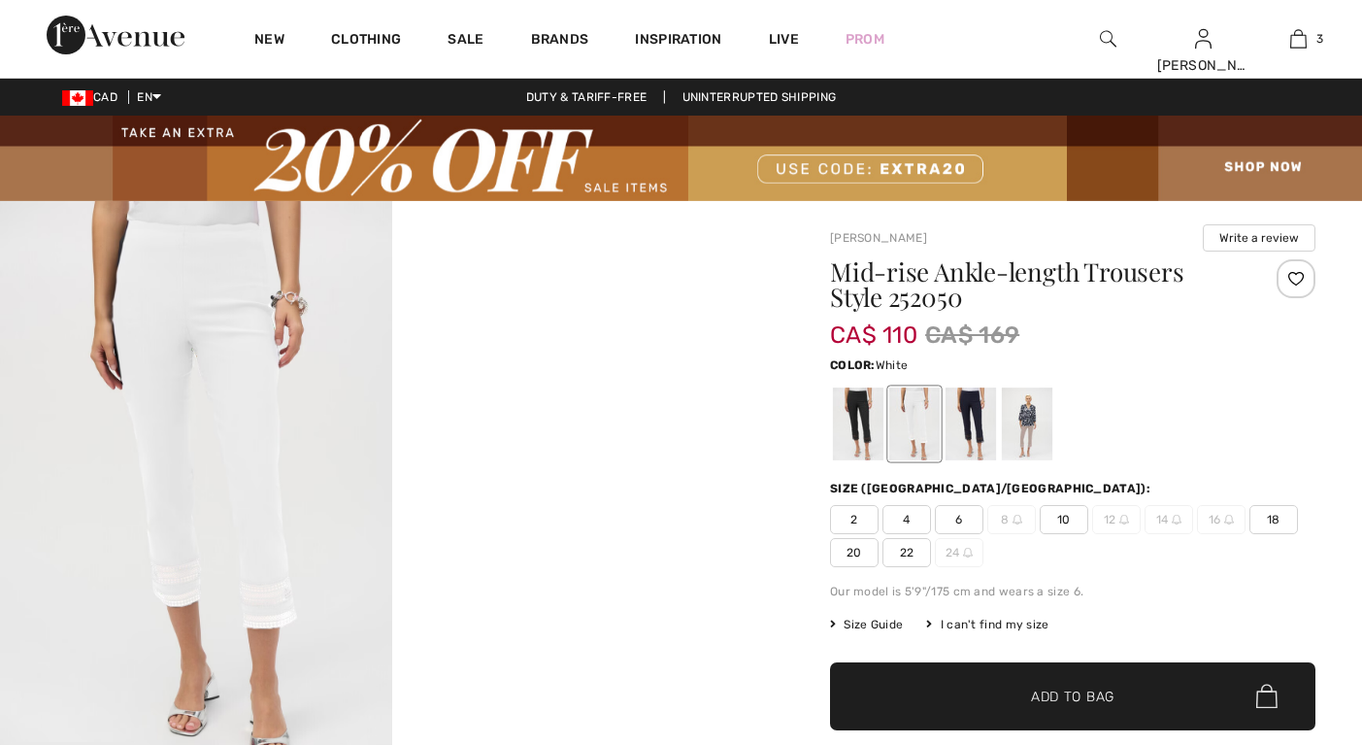
checkbox input "true"
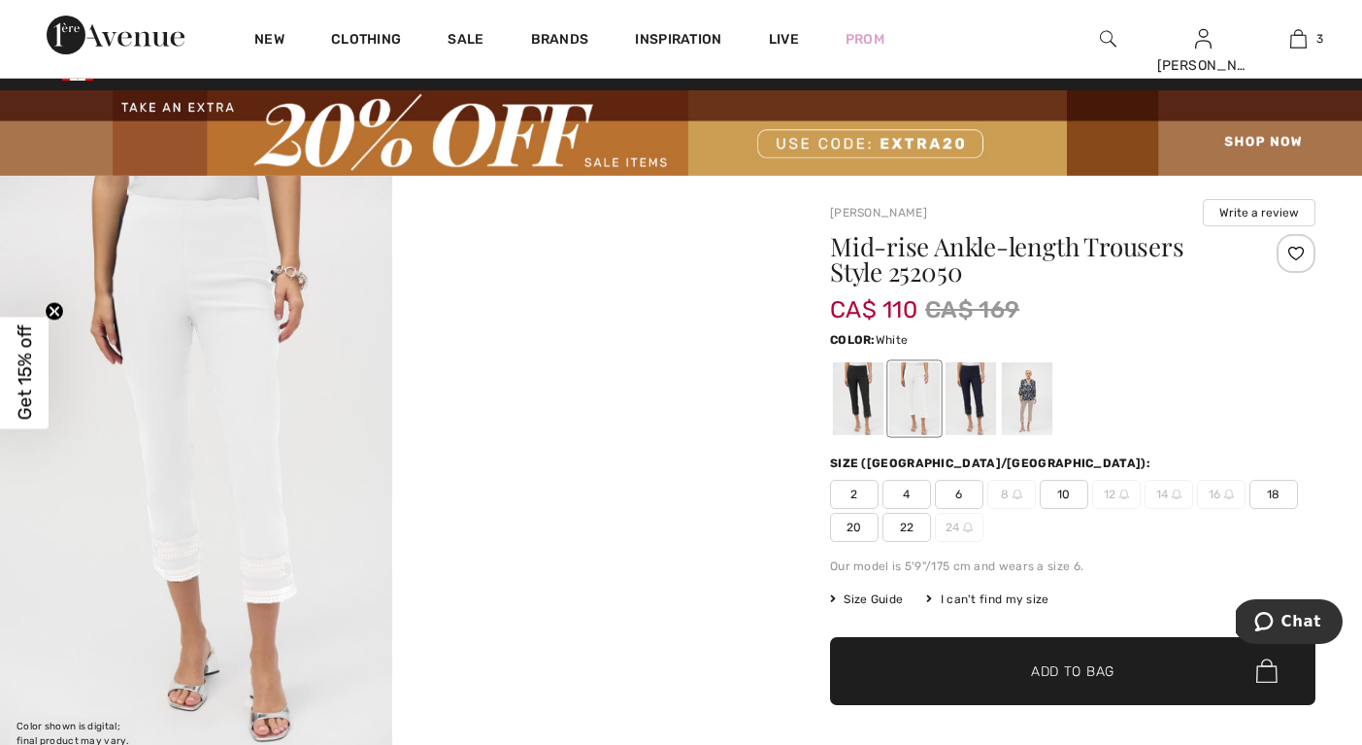
scroll to position [101, 0]
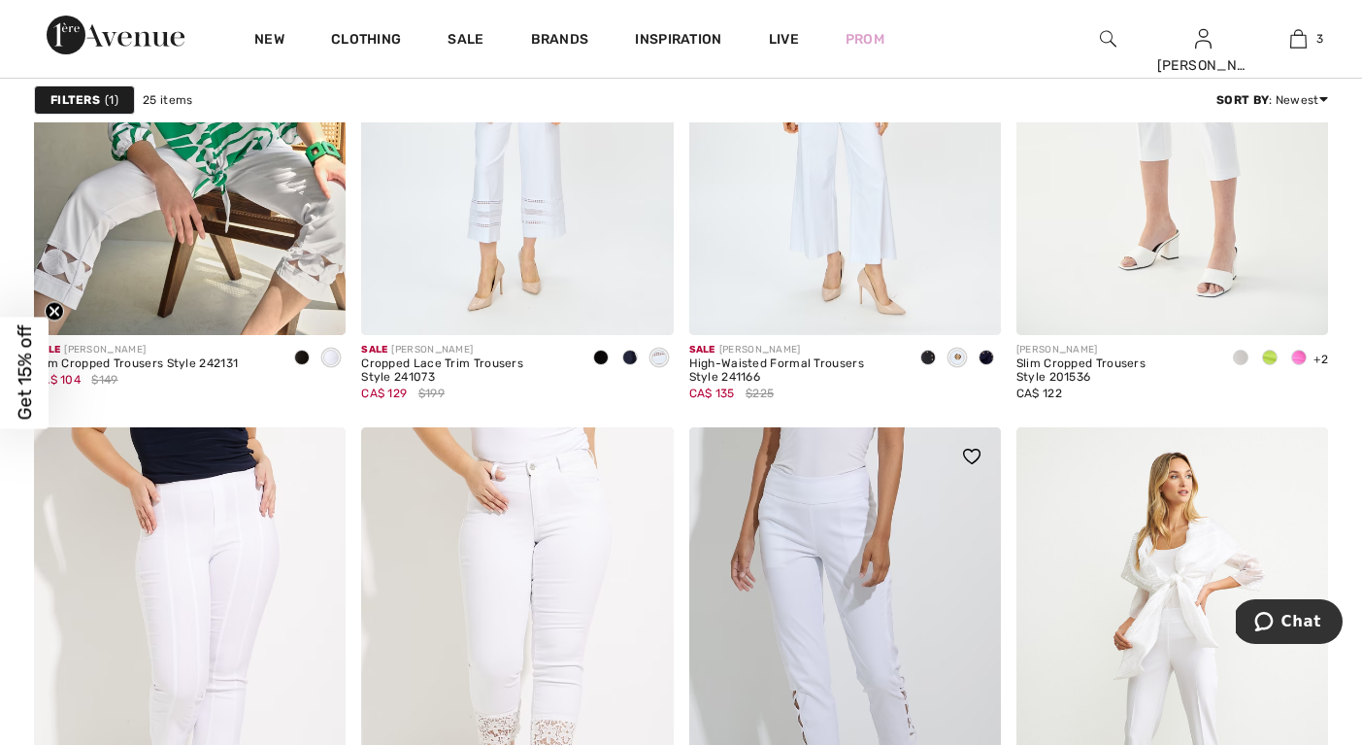
scroll to position [2865, 0]
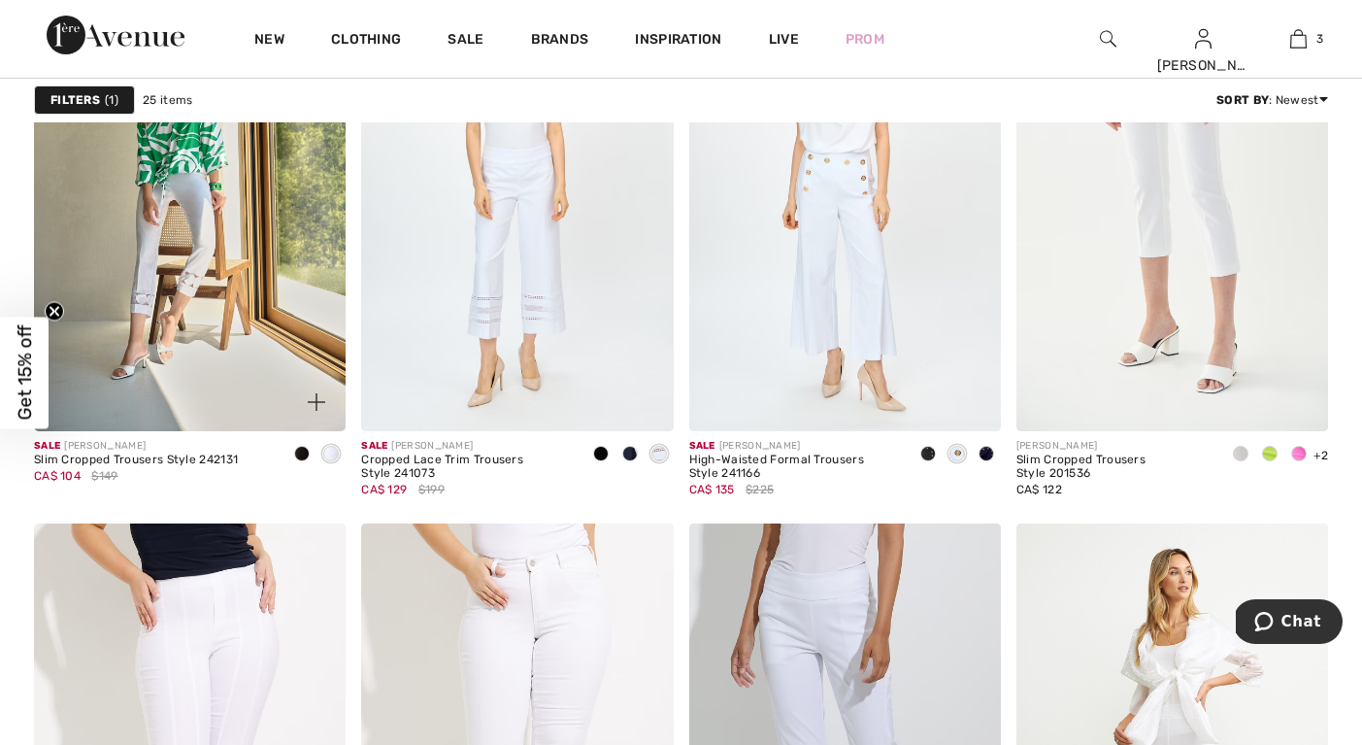
click at [220, 376] on img at bounding box center [190, 197] width 312 height 468
click at [221, 376] on img at bounding box center [190, 197] width 312 height 468
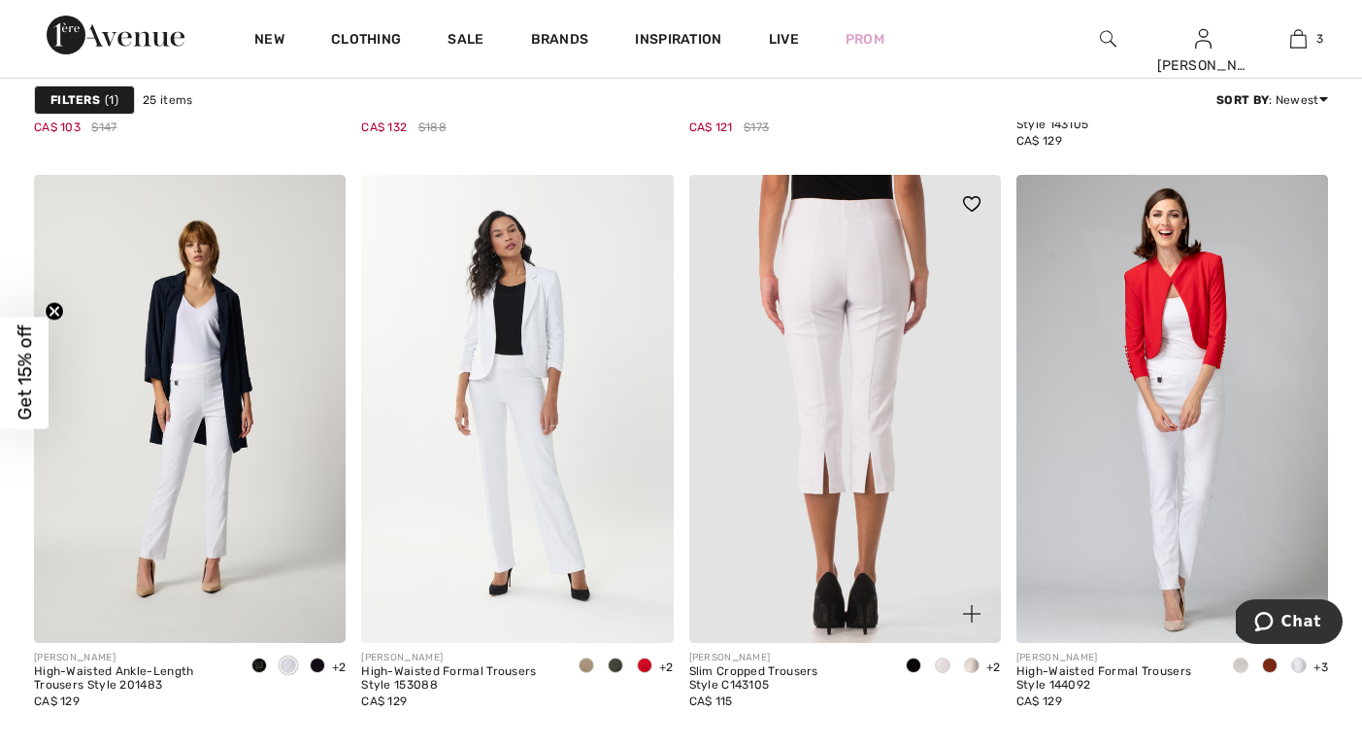
scroll to position [3919, 0]
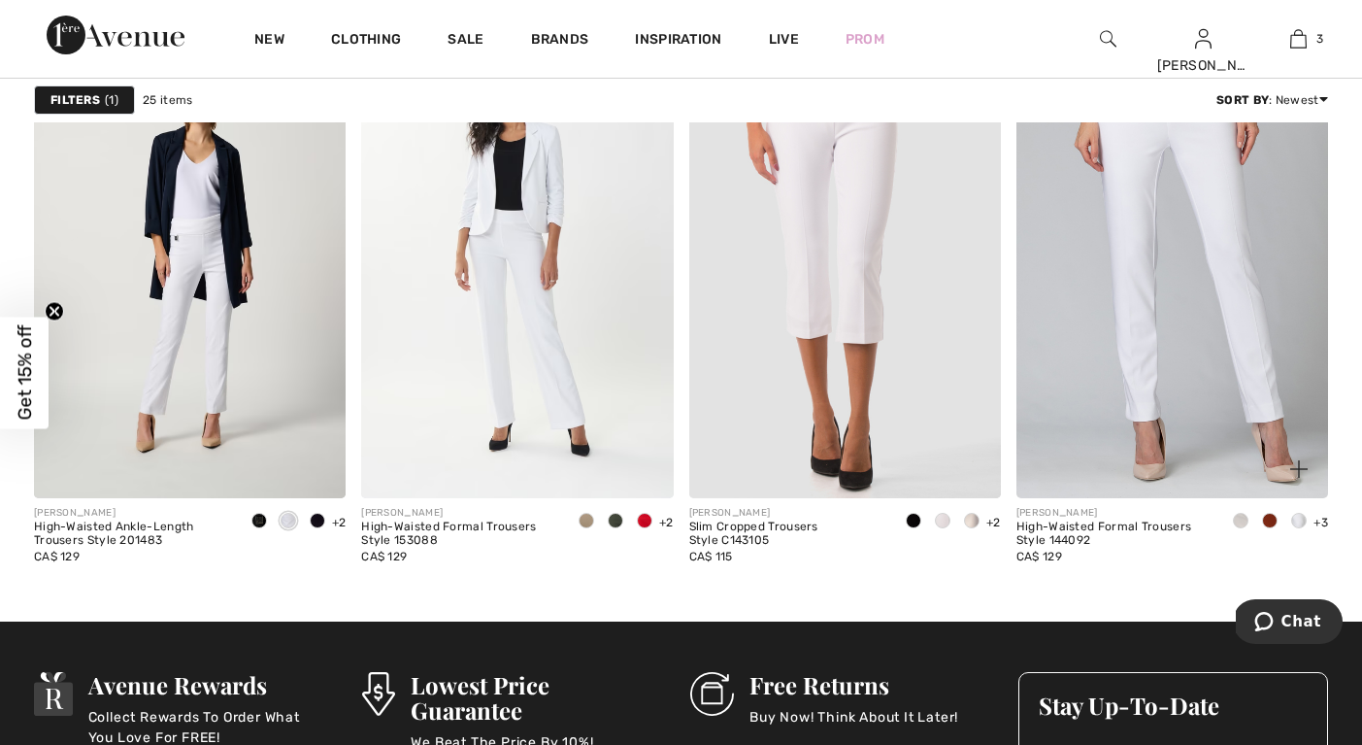
click at [1222, 373] on img at bounding box center [1173, 264] width 312 height 468
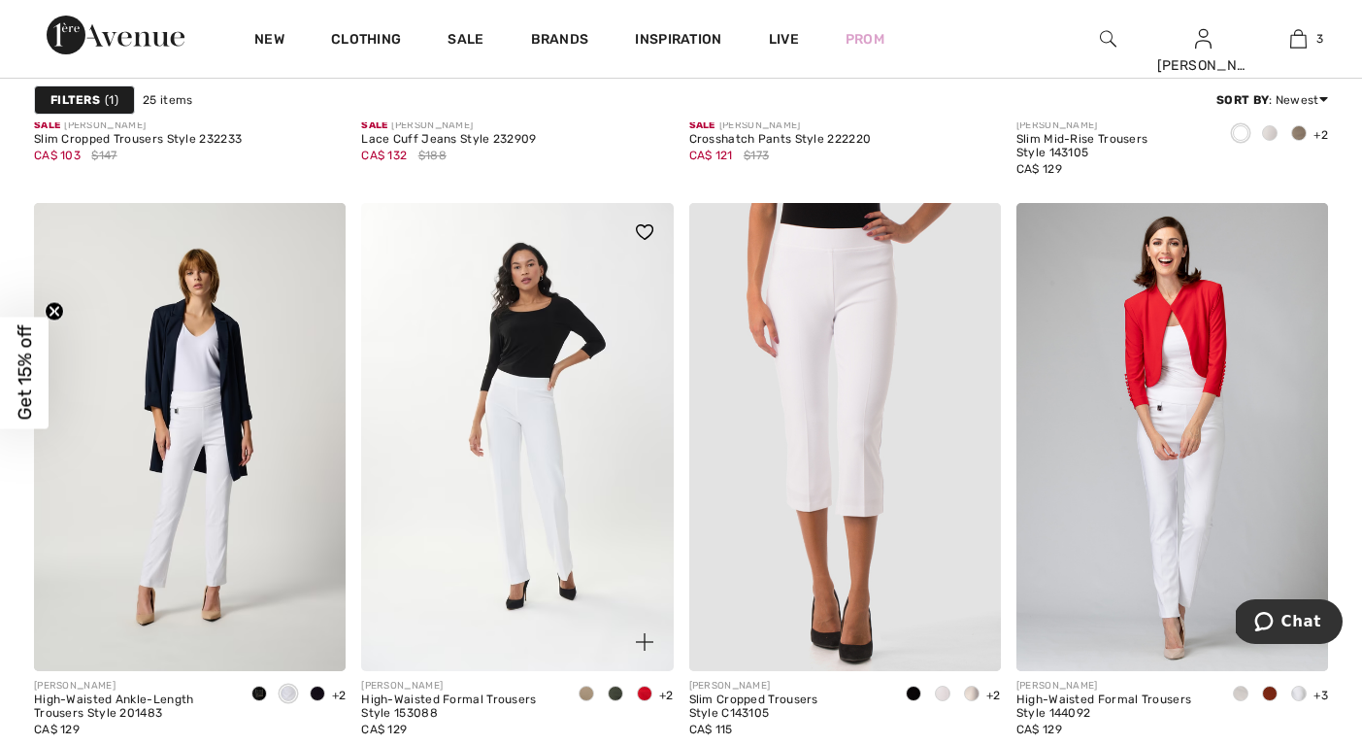
scroll to position [3771, 0]
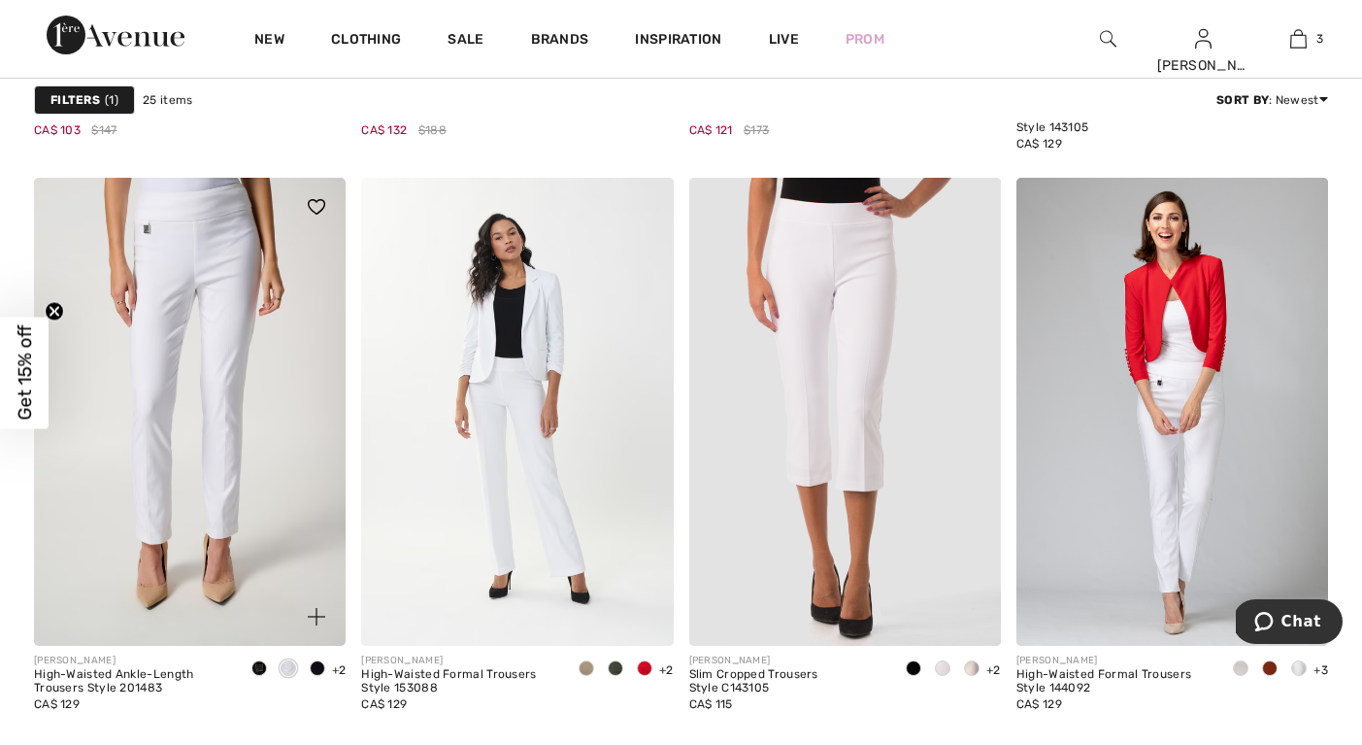
click at [223, 516] on img at bounding box center [190, 412] width 312 height 468
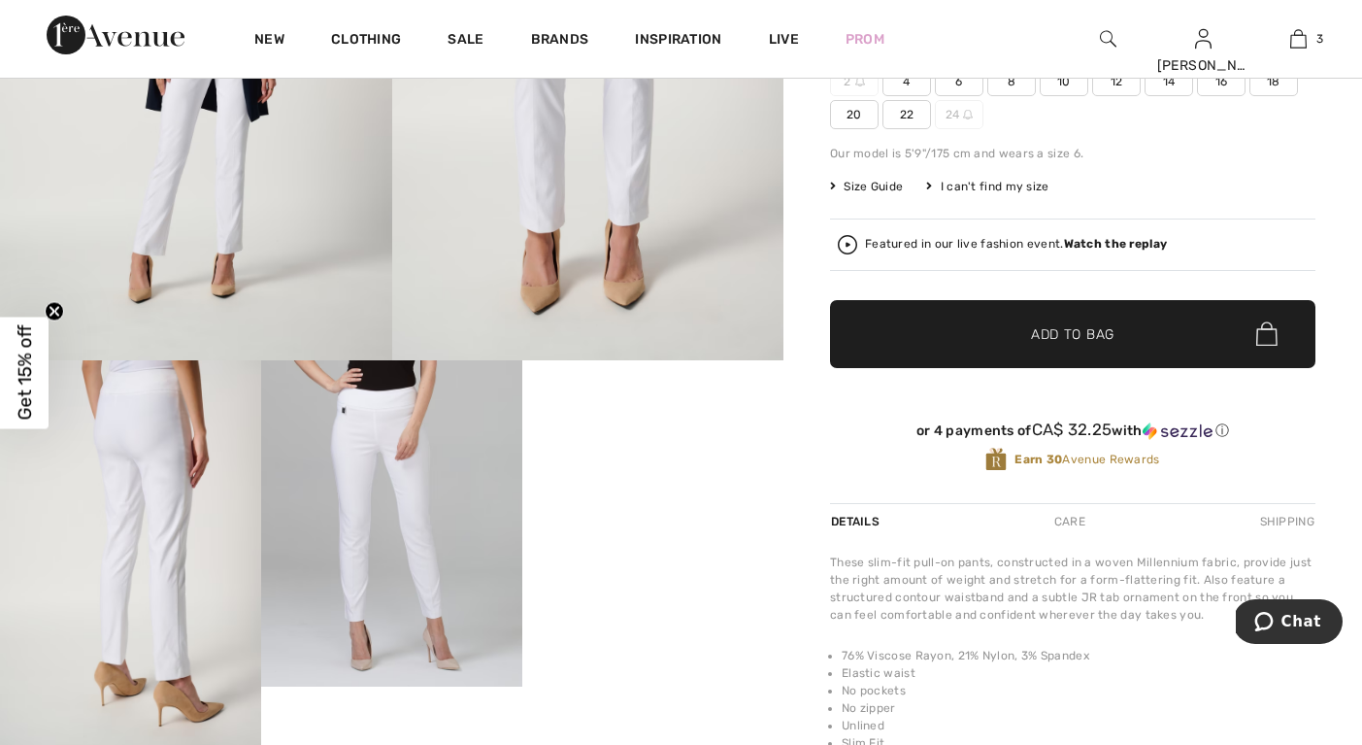
scroll to position [48, 0]
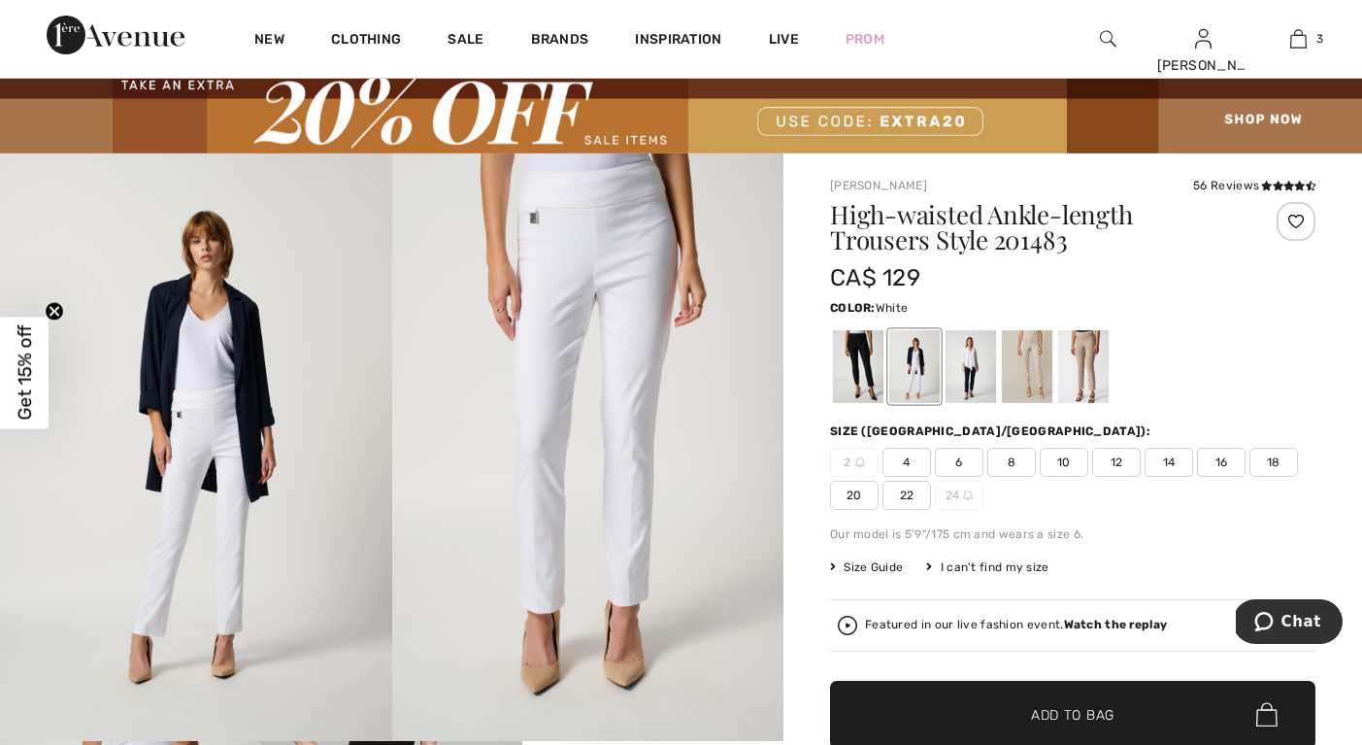
click at [1223, 460] on span "16" at bounding box center [1221, 462] width 49 height 29
click at [1114, 713] on span "Add to Bag" at bounding box center [1073, 714] width 84 height 20
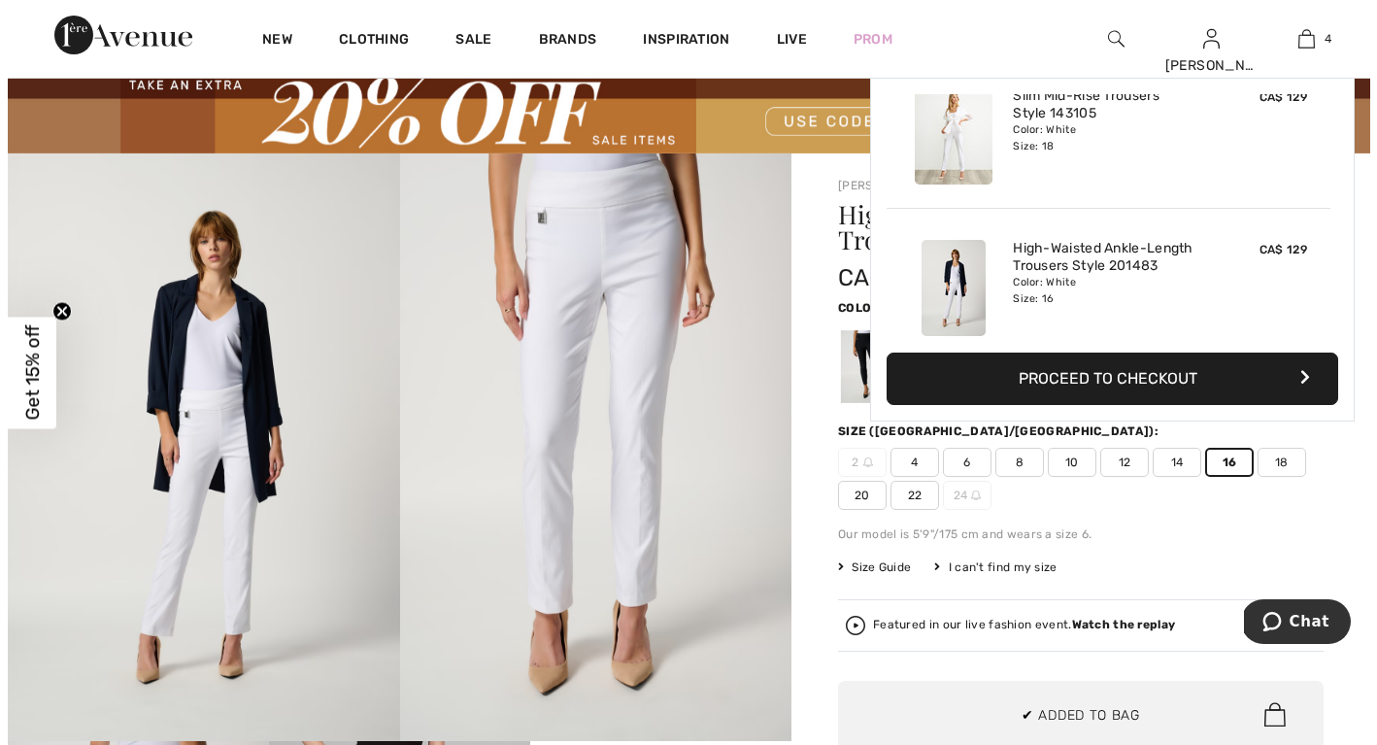
scroll to position [364, 0]
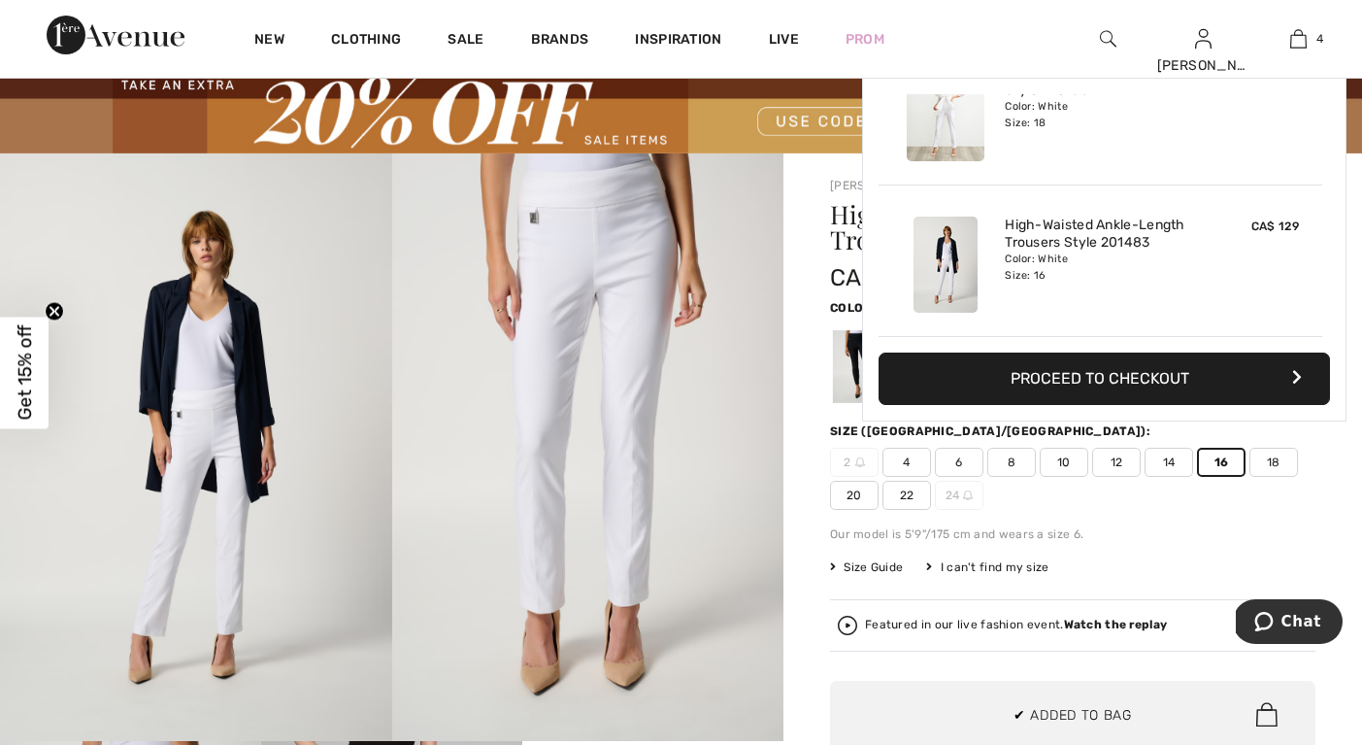
click at [1113, 623] on strong "Watch the replay" at bounding box center [1116, 625] width 104 height 14
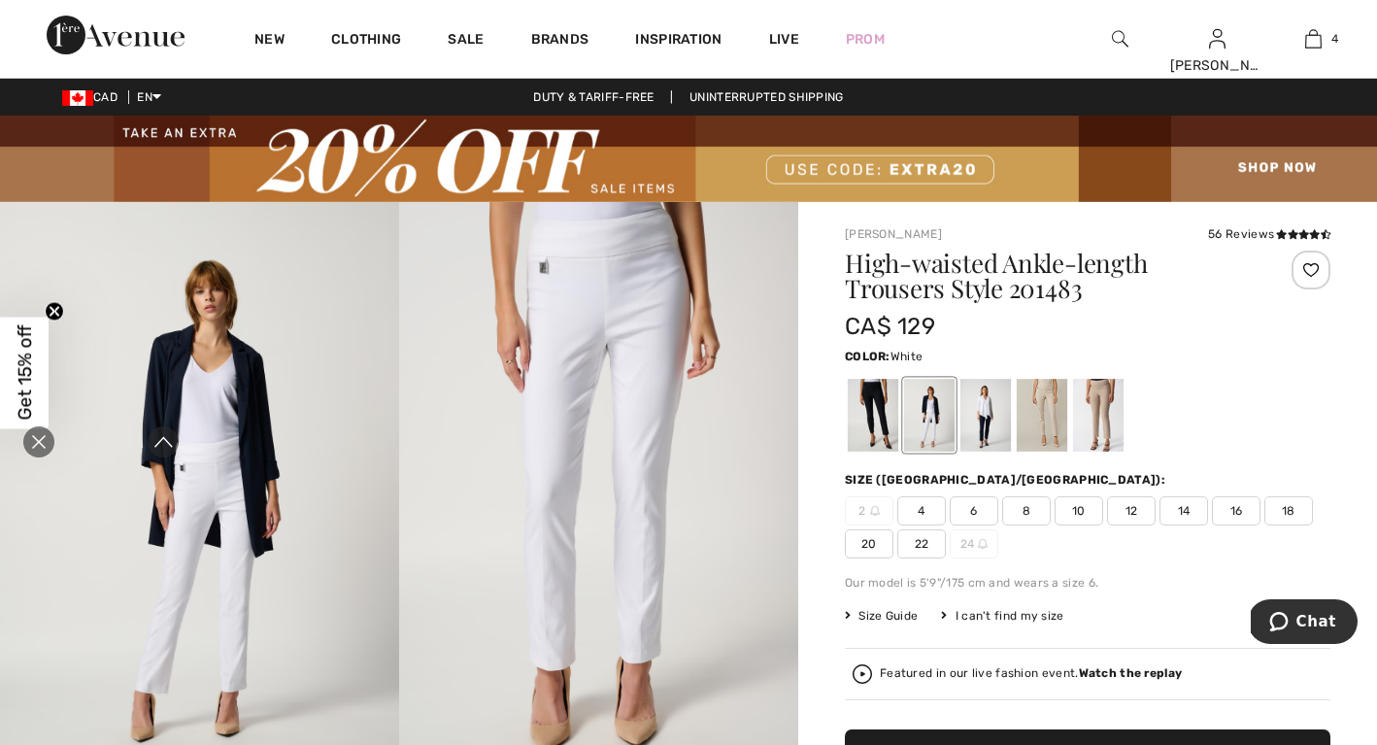
scroll to position [0, 0]
drag, startPoint x: 1113, startPoint y: 620, endPoint x: 1142, endPoint y: 369, distance: 253.2
click at [1142, 369] on div "Color: White" at bounding box center [1088, 400] width 486 height 112
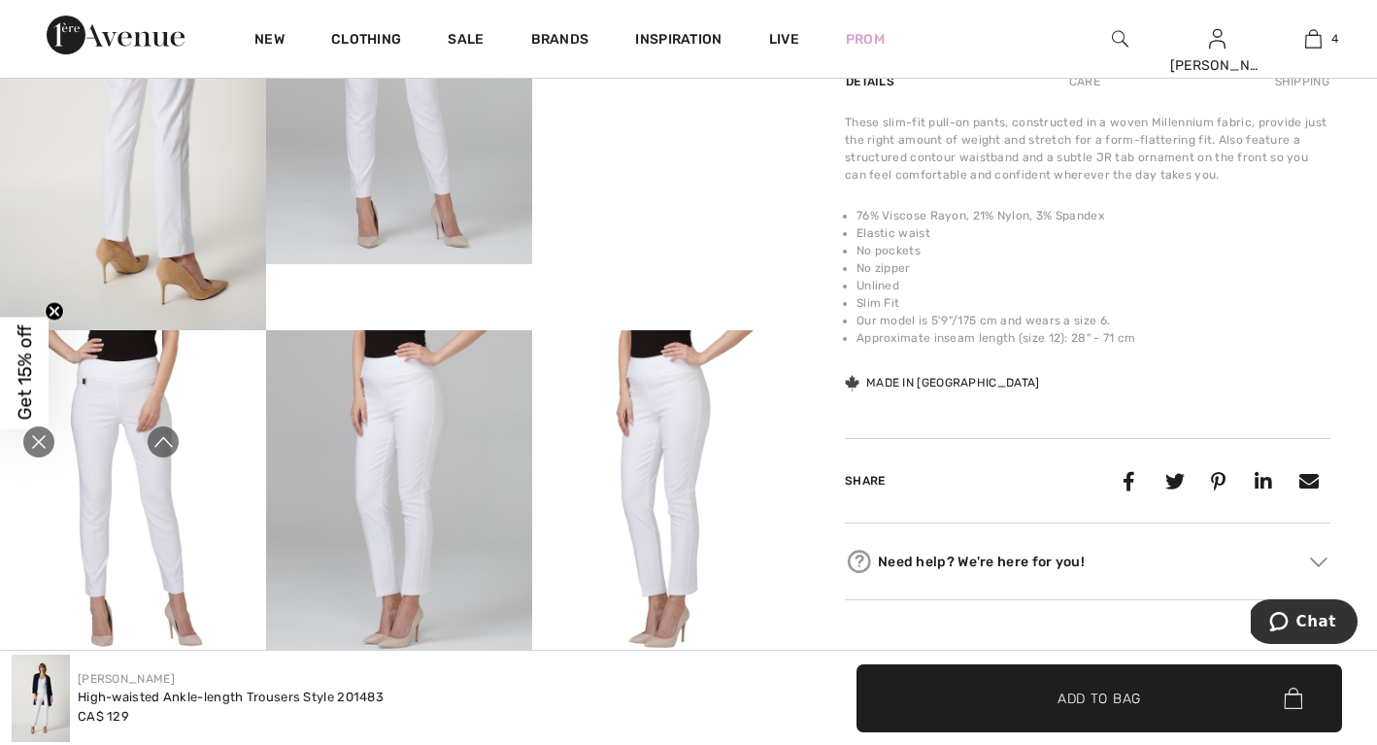
scroll to position [184, 0]
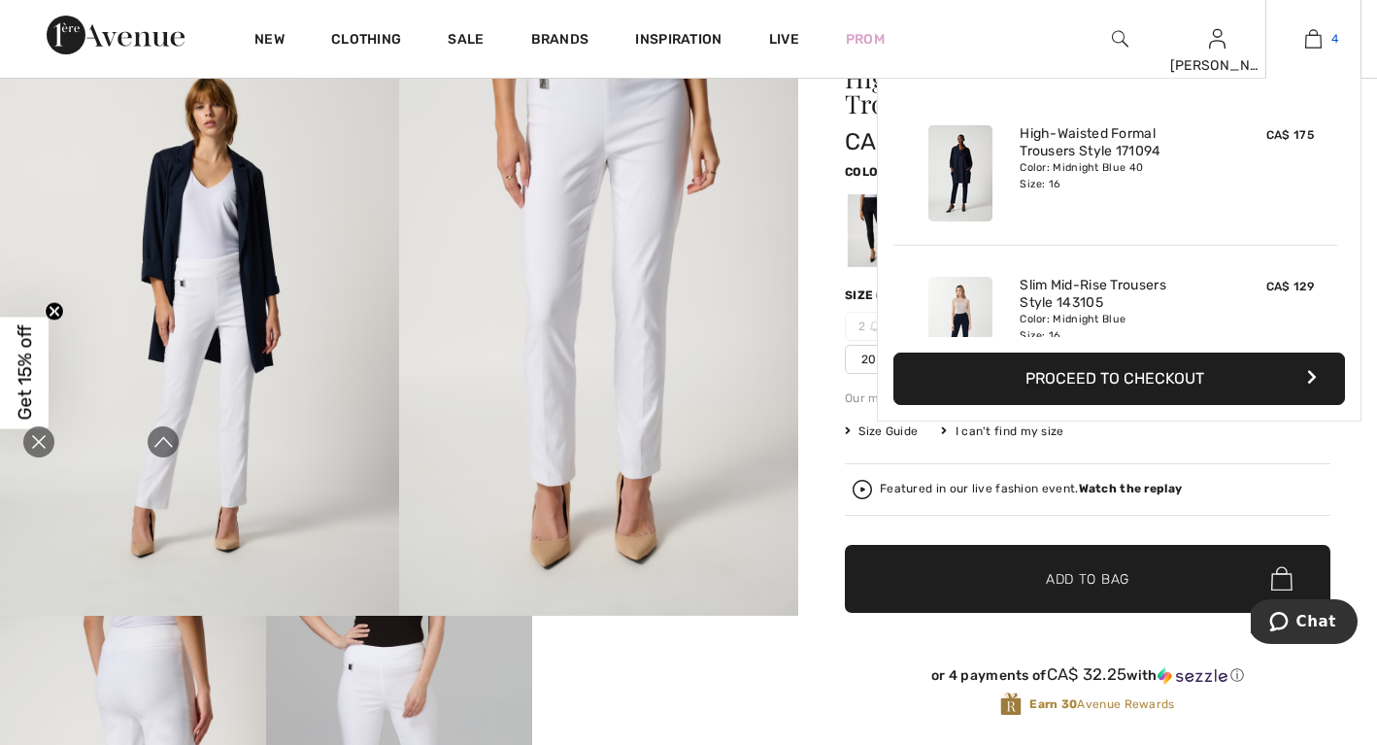
click at [1317, 37] on link "4" at bounding box center [1313, 38] width 94 height 23
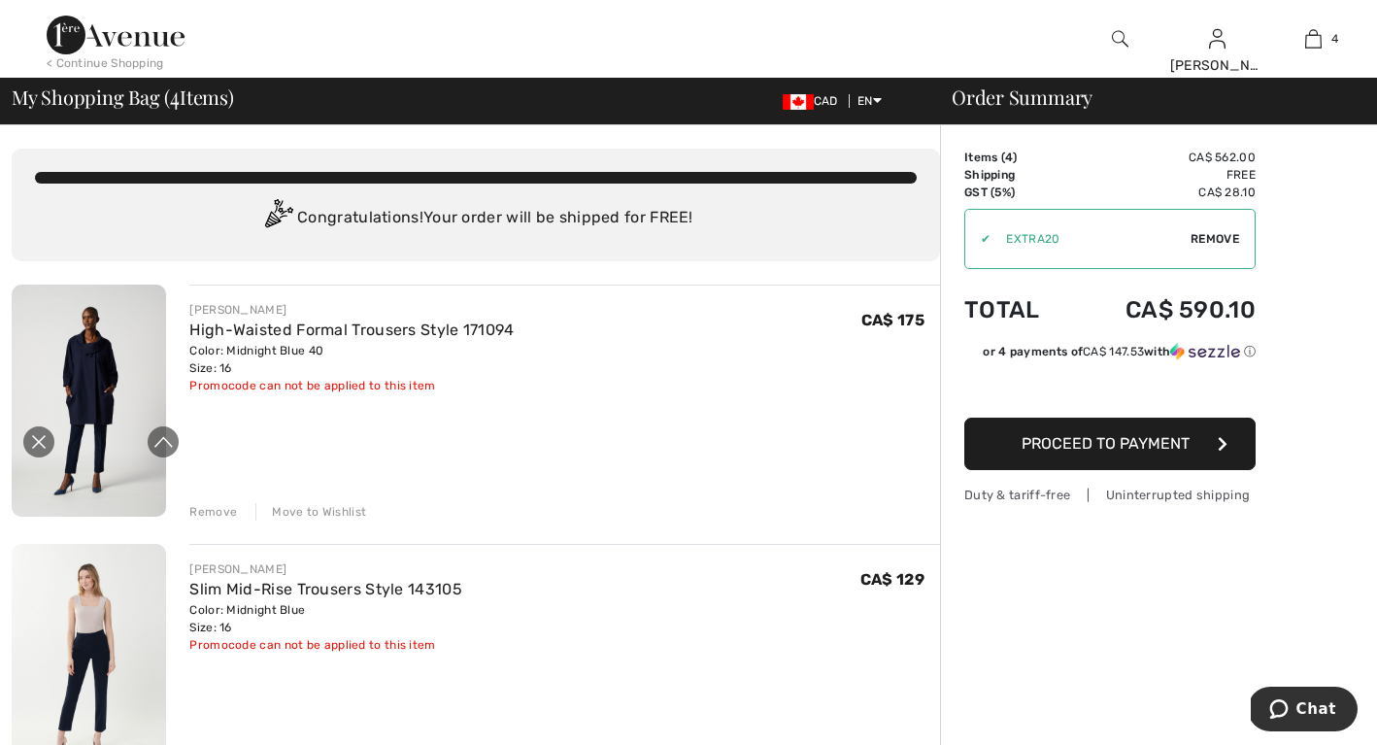
click at [43, 439] on icon "Close live curation" at bounding box center [39, 442] width 14 height 14
